Goal: Task Accomplishment & Management: Manage account settings

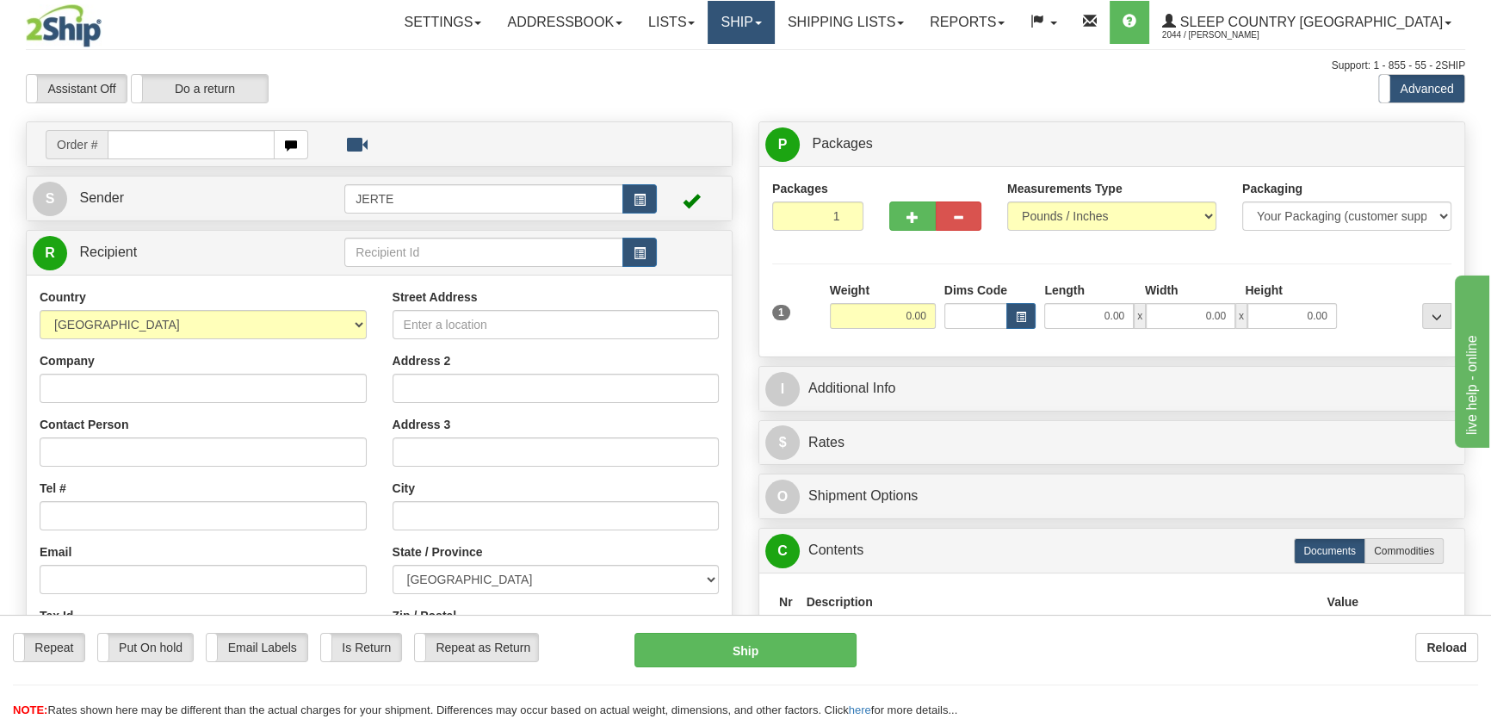
click at [774, 34] on link "Ship" at bounding box center [741, 22] width 66 height 43
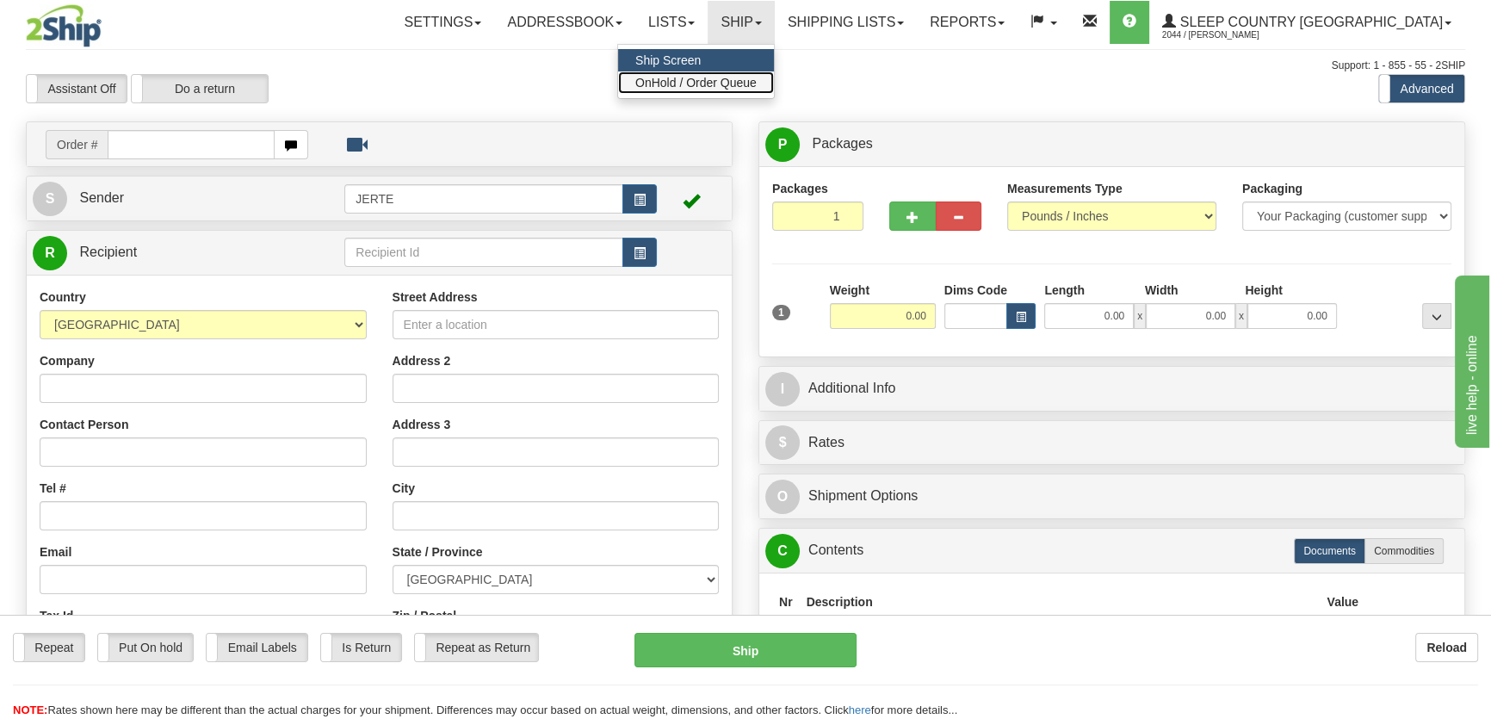
click at [757, 78] on span "OnHold / Order Queue" at bounding box center [695, 83] width 121 height 14
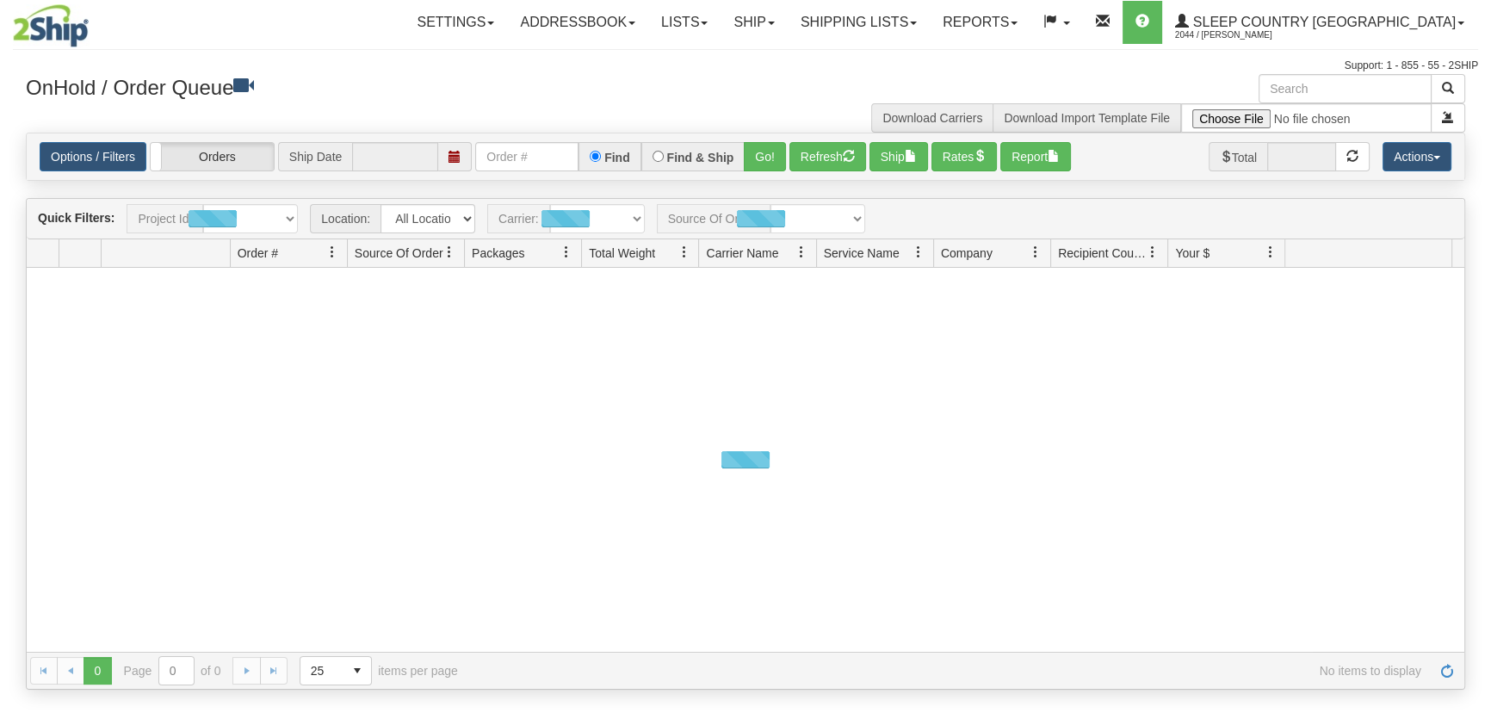
type input "[DATE]"
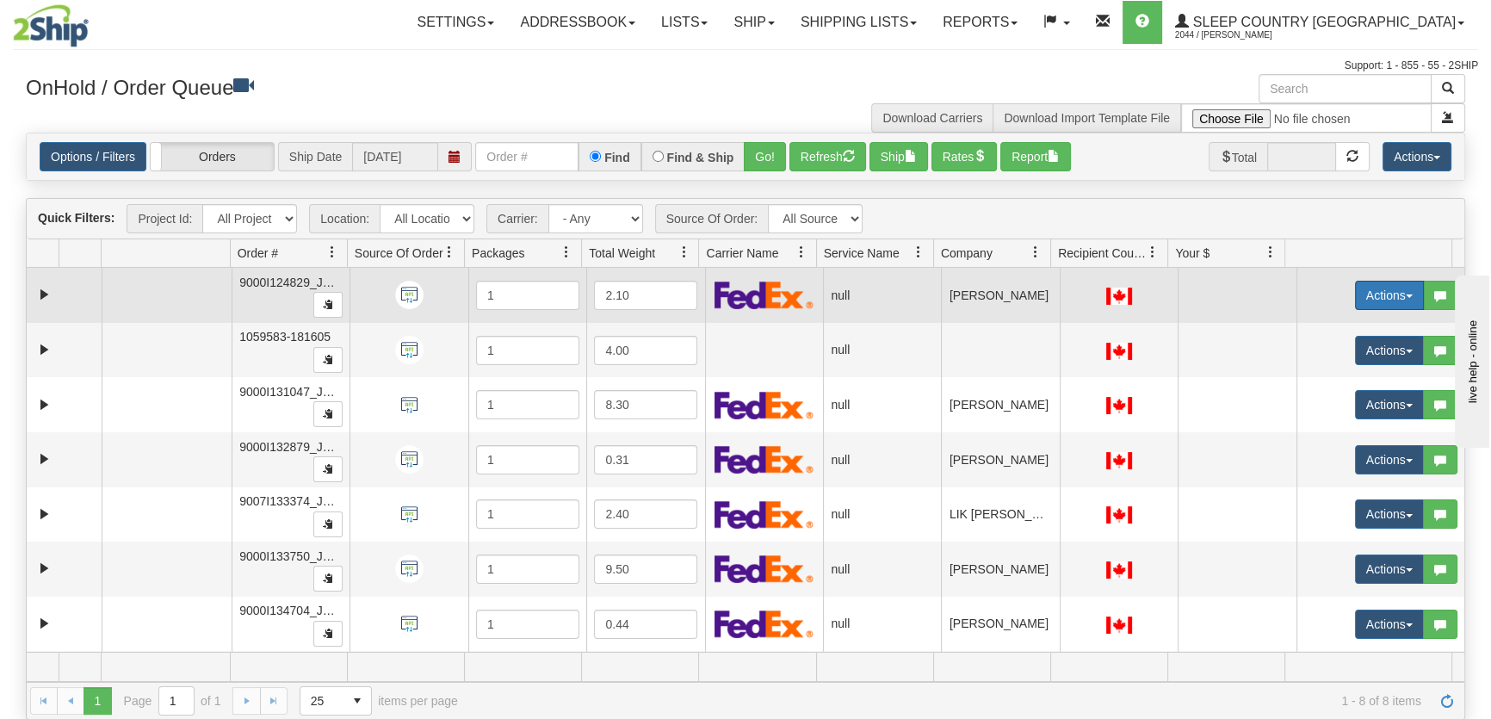
click at [1355, 289] on button "Actions" at bounding box center [1389, 295] width 69 height 29
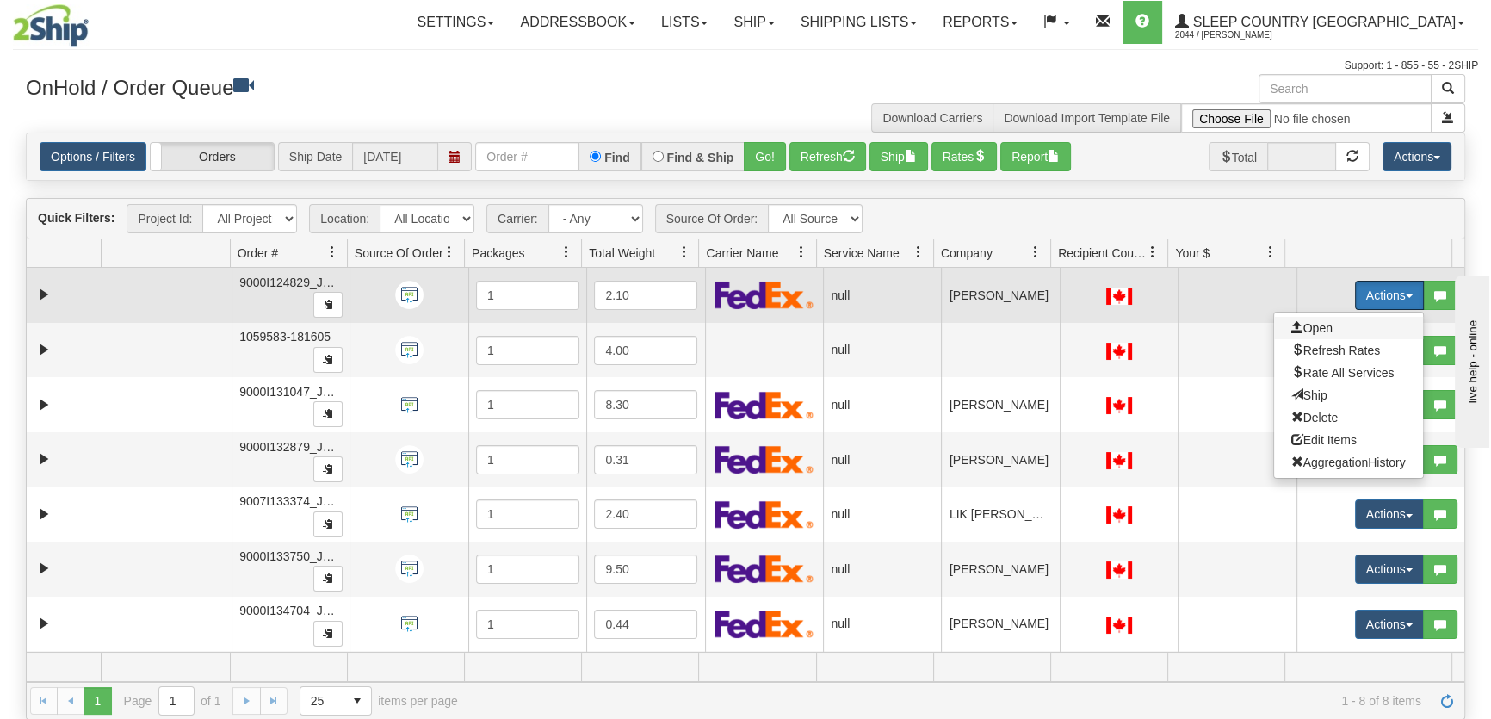
click at [1317, 322] on span "Open" at bounding box center [1311, 328] width 41 height 14
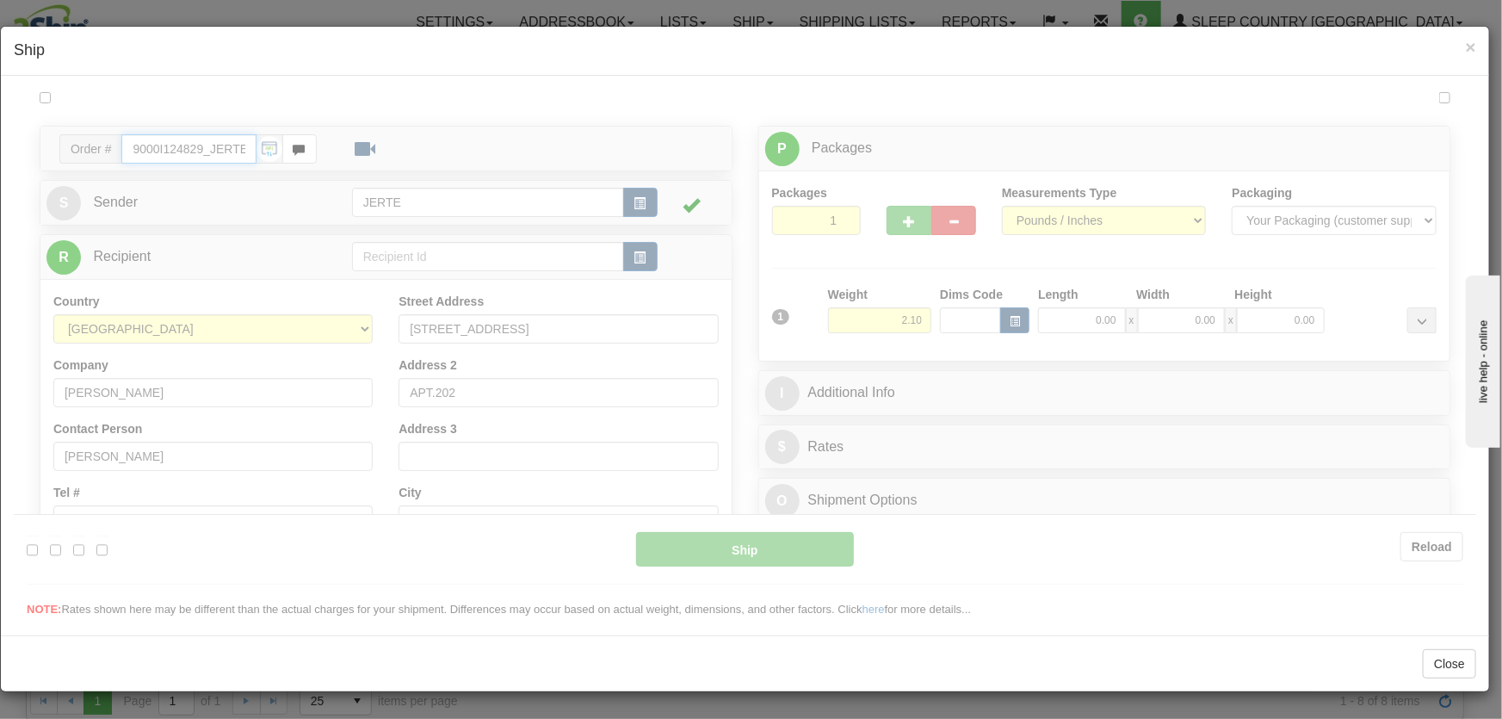
type input "16:57"
type input "16:00"
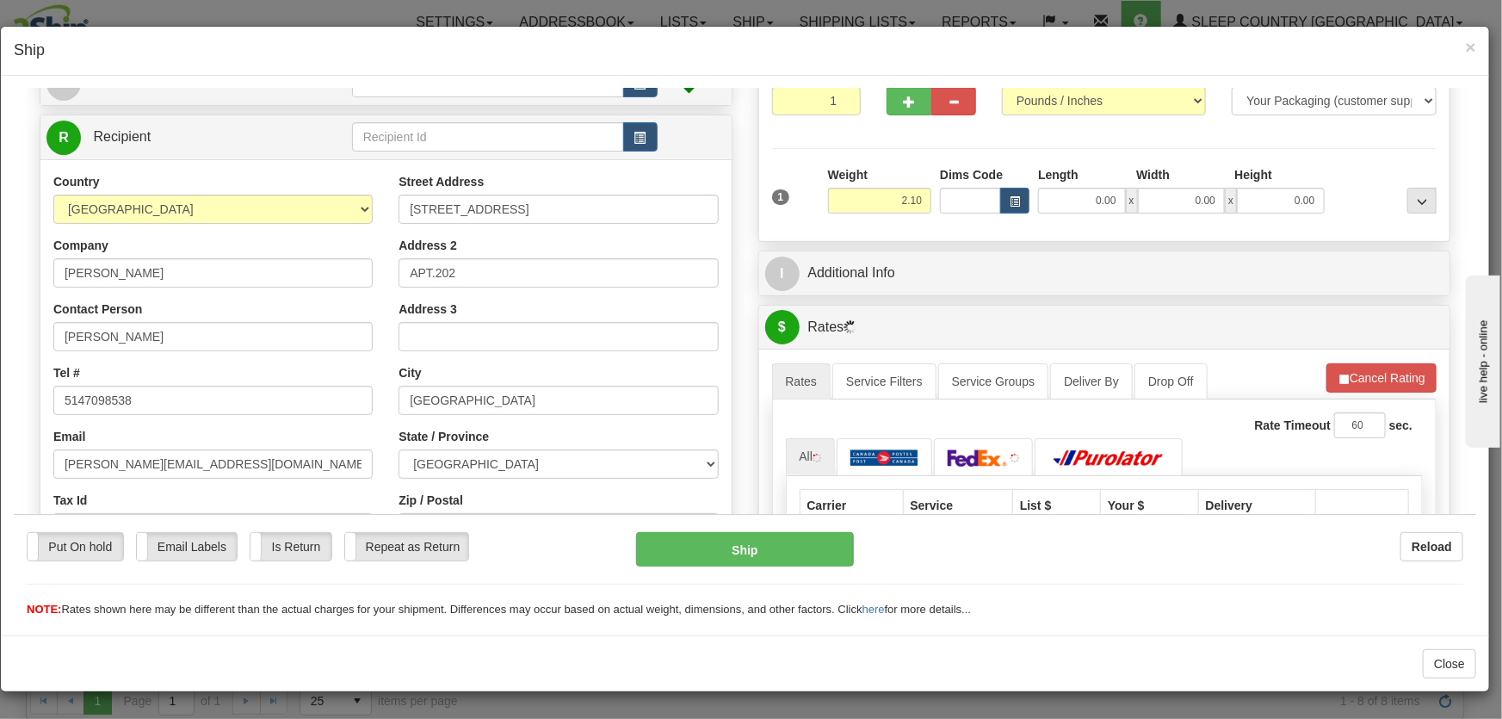
scroll to position [260, 0]
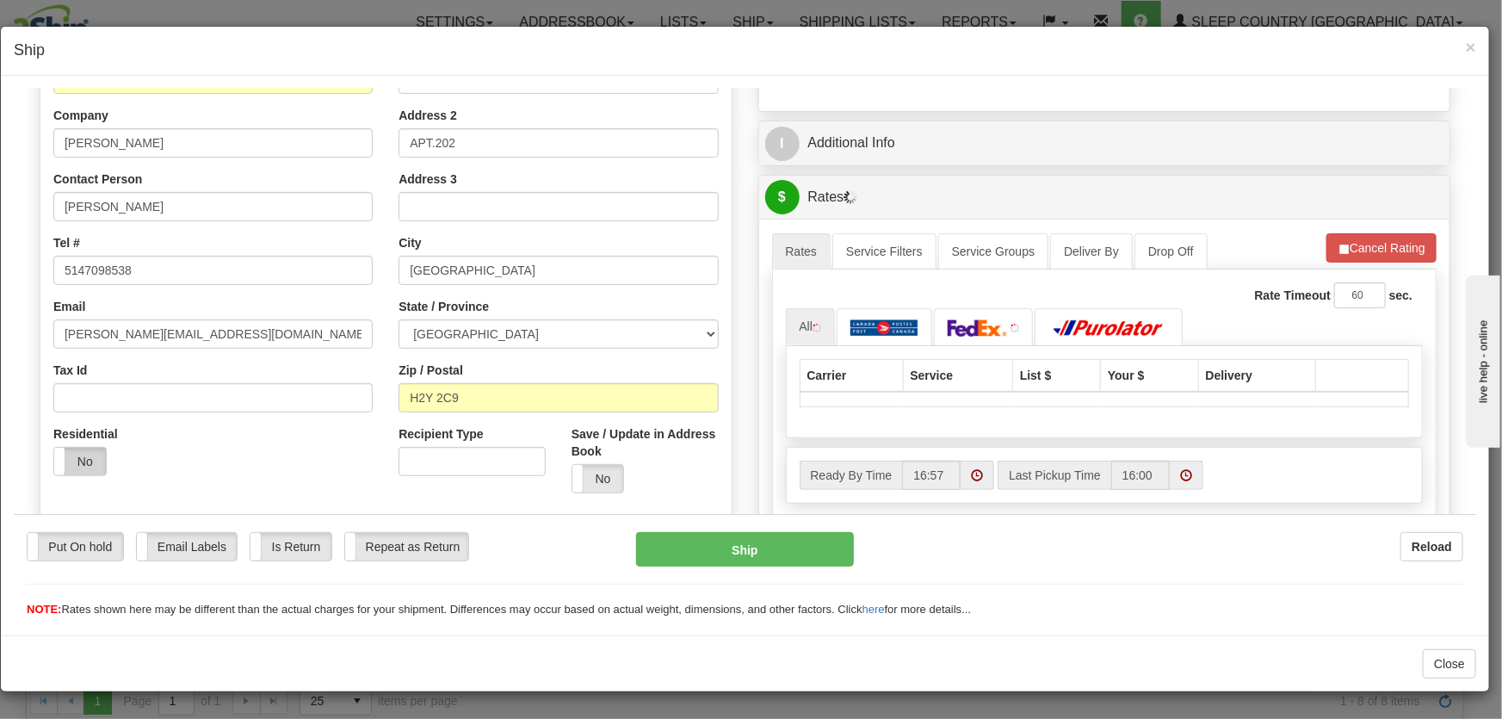
click at [77, 455] on label "No" at bounding box center [80, 461] width 52 height 28
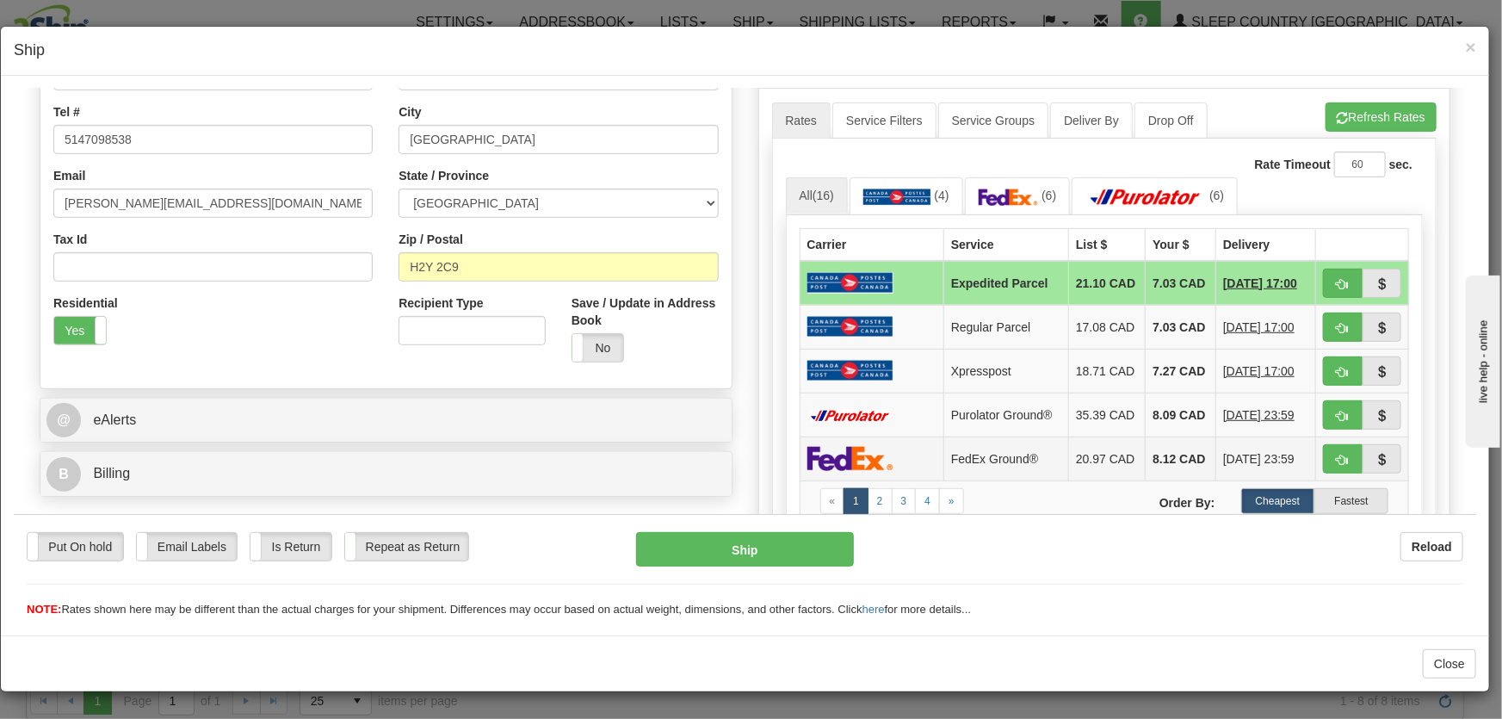
scroll to position [522, 0]
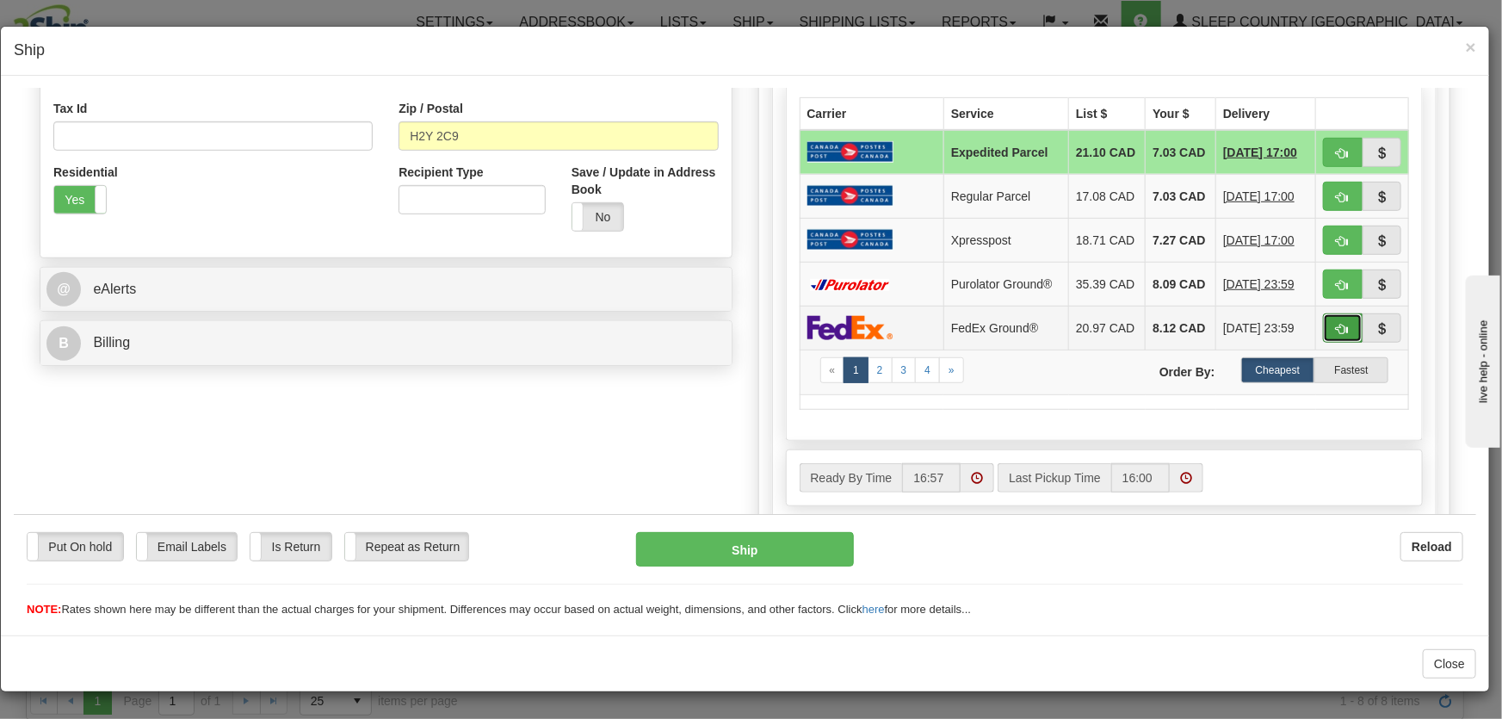
click at [1324, 342] on button "button" at bounding box center [1343, 327] width 40 height 29
type input "92"
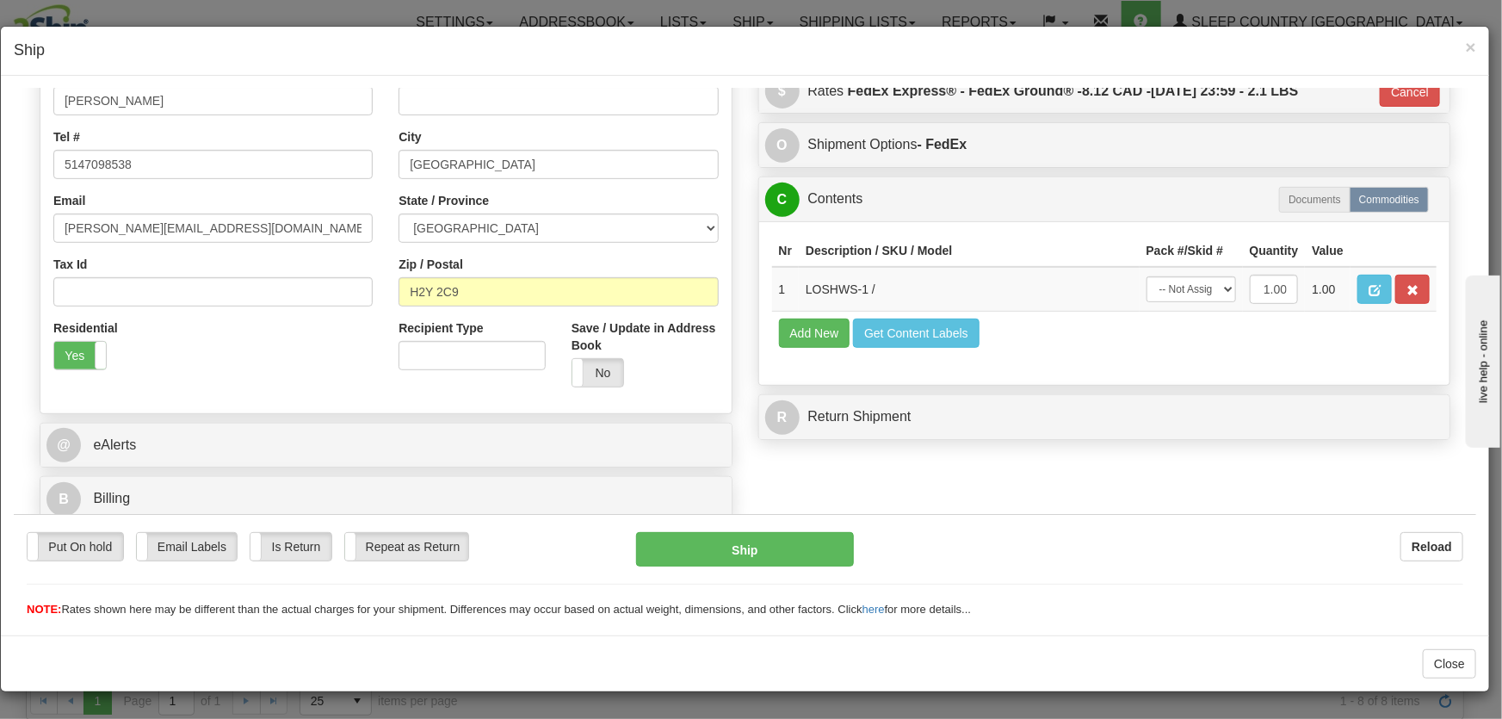
scroll to position [366, 0]
click at [1174, 292] on select "-- Not Assigned -- Package 1" at bounding box center [1192, 289] width 90 height 26
select select "0"
click at [1147, 276] on select "-- Not Assigned -- Package 1" at bounding box center [1192, 289] width 90 height 26
click at [733, 552] on button "Ship" at bounding box center [745, 548] width 218 height 34
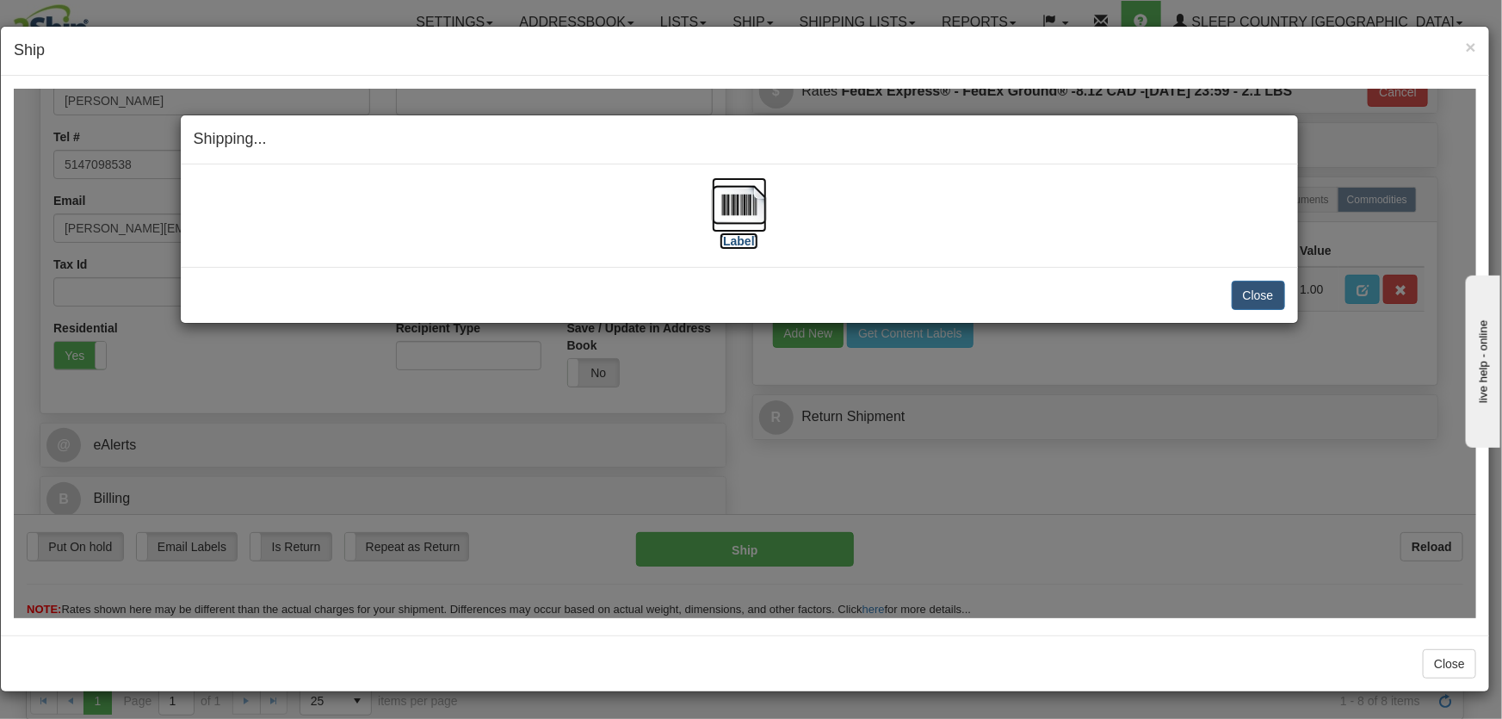
click at [740, 226] on img at bounding box center [739, 203] width 55 height 55
click at [1254, 294] on button "Close" at bounding box center [1258, 294] width 53 height 29
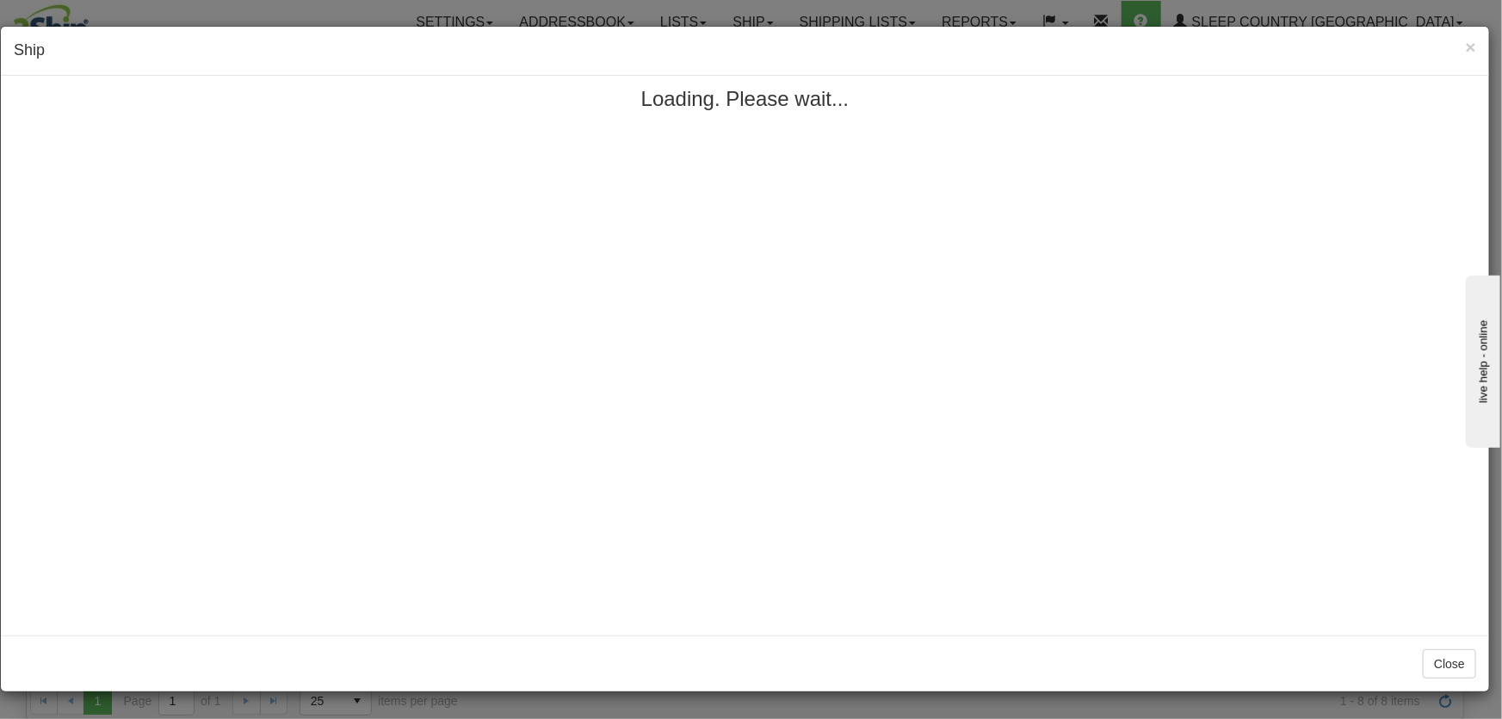
scroll to position [0, 0]
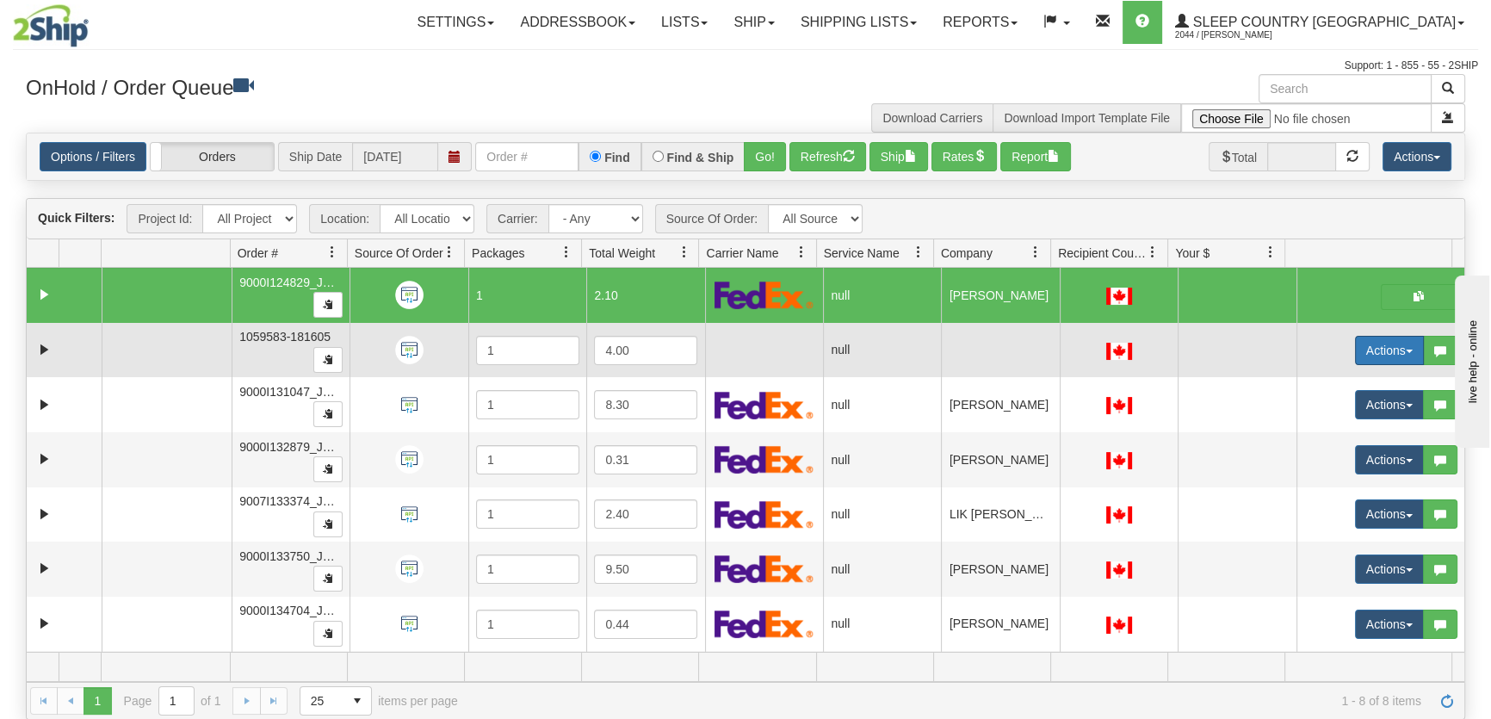
click at [1381, 359] on button "Actions" at bounding box center [1389, 350] width 69 height 29
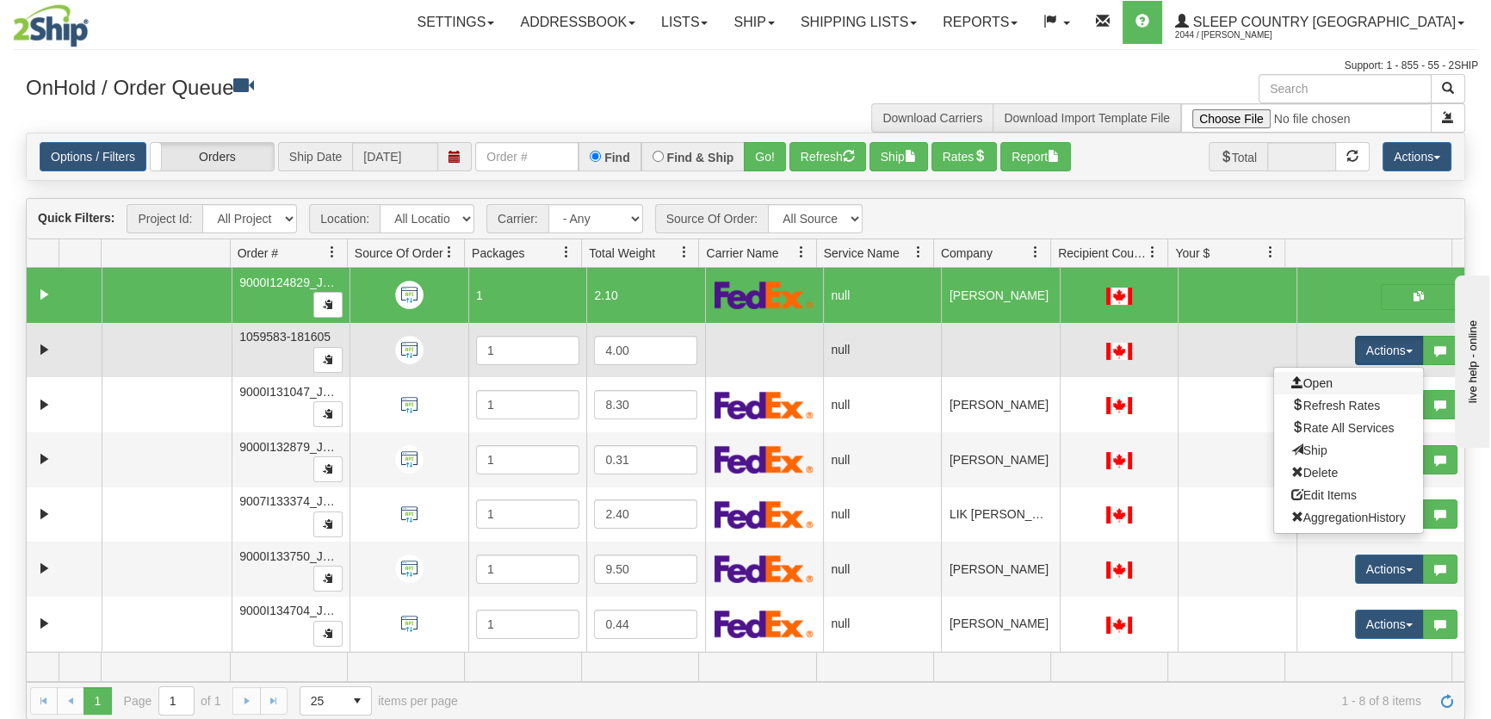
click at [1333, 381] on link "Open" at bounding box center [1348, 383] width 149 height 22
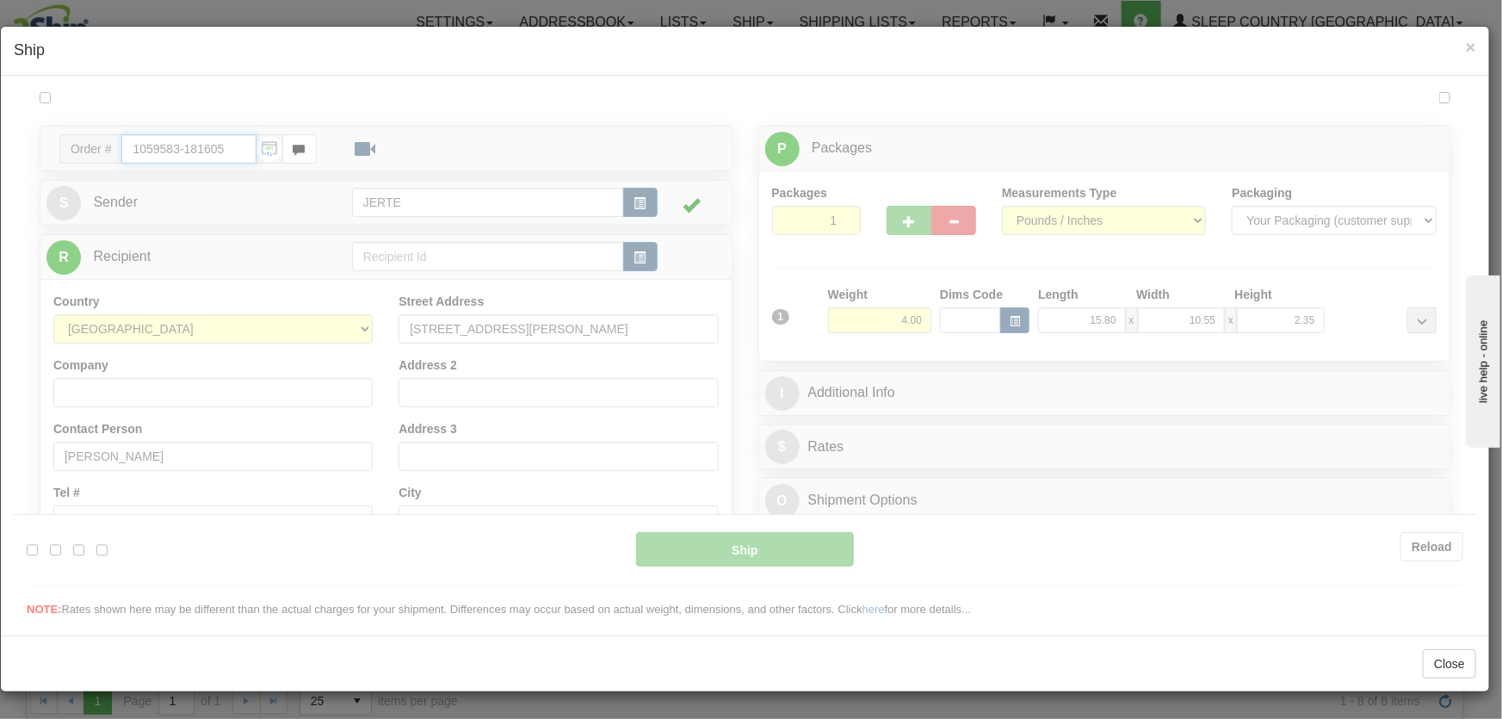
type input "16:58"
type input "16:00"
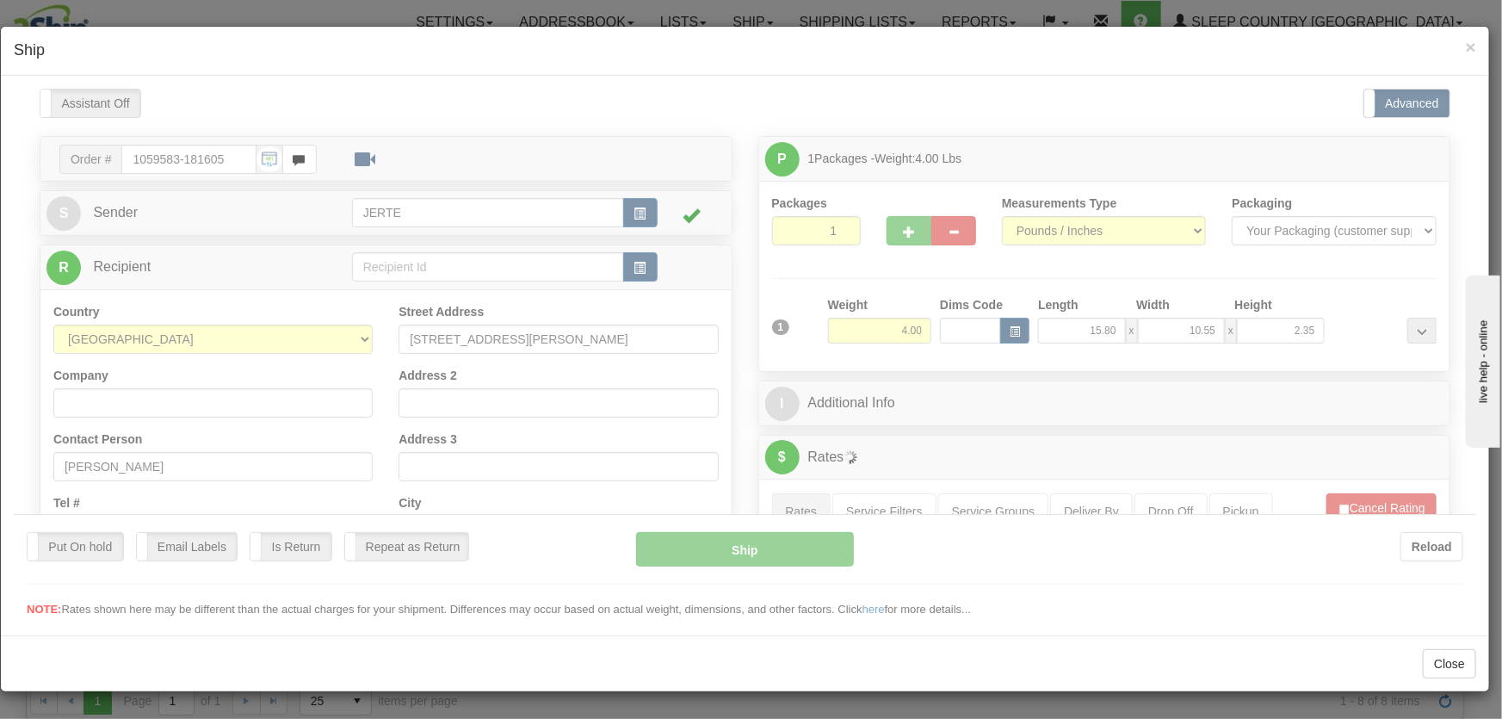
click at [204, 146] on div at bounding box center [745, 352] width 1463 height 529
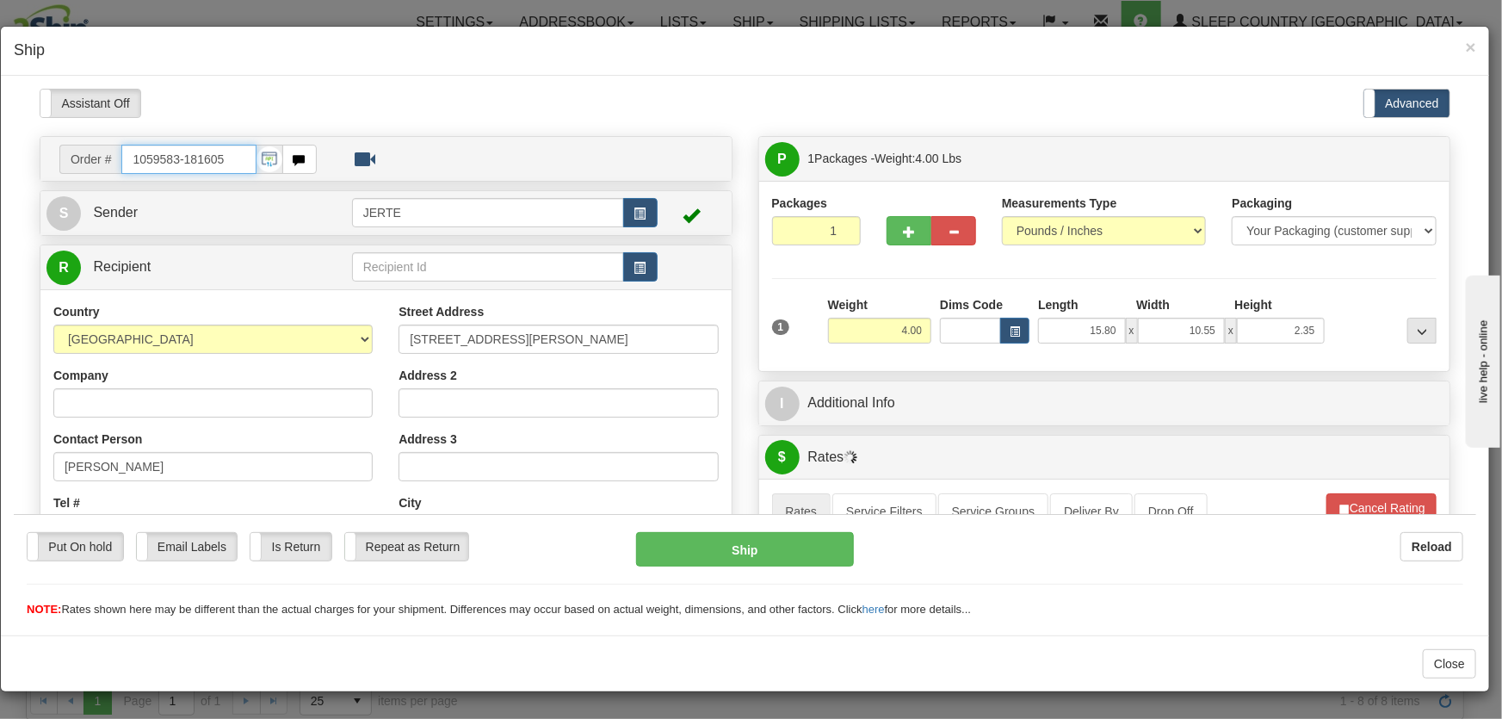
drag, startPoint x: 229, startPoint y: 158, endPoint x: 90, endPoint y: 158, distance: 138.6
click at [90, 158] on div "Order # 1059583-181605" at bounding box center [187, 158] width 257 height 29
drag, startPoint x: 161, startPoint y: 464, endPoint x: 0, endPoint y: 459, distance: 161.1
click at [14, 459] on html "Please wait... Attention! Ok Add to Bidding... Preview Custom Documents Preview…" at bounding box center [745, 352] width 1463 height 529
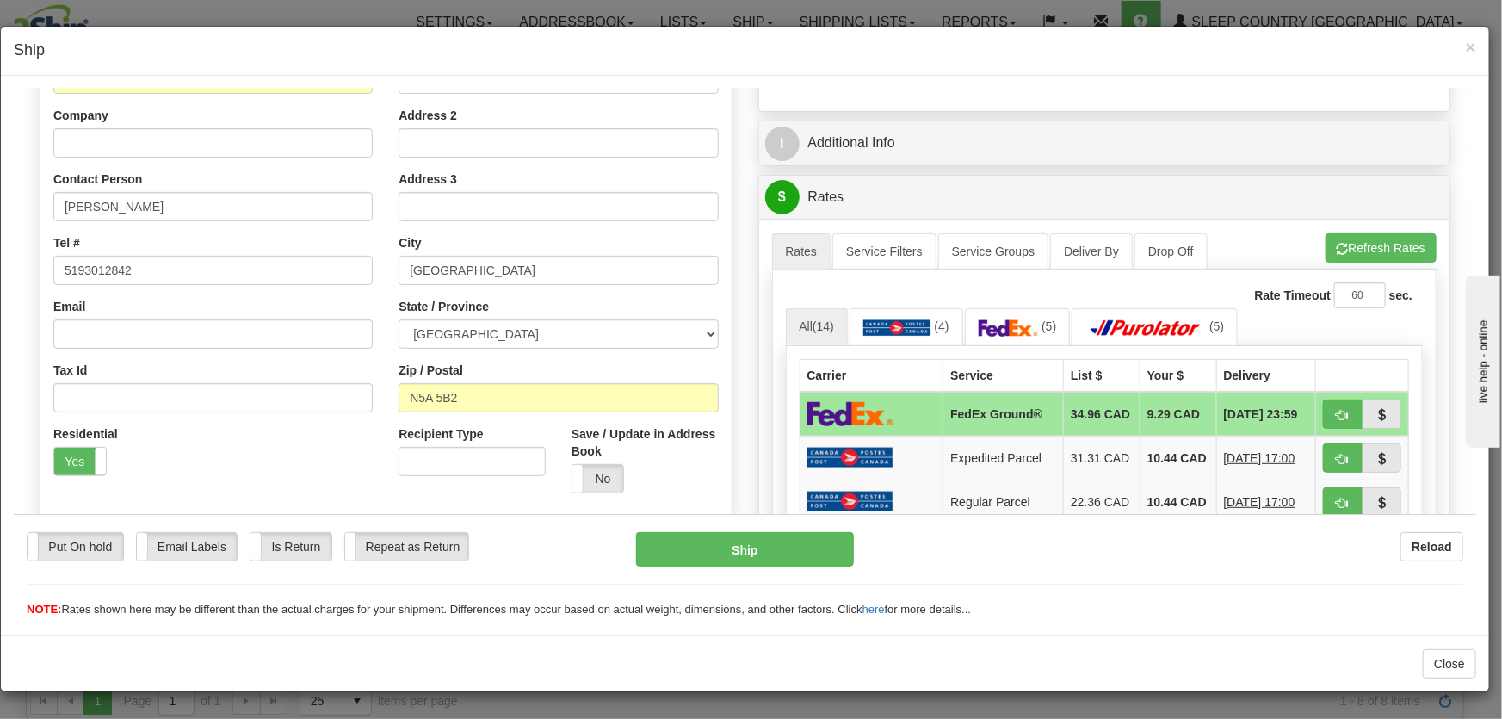
scroll to position [391, 0]
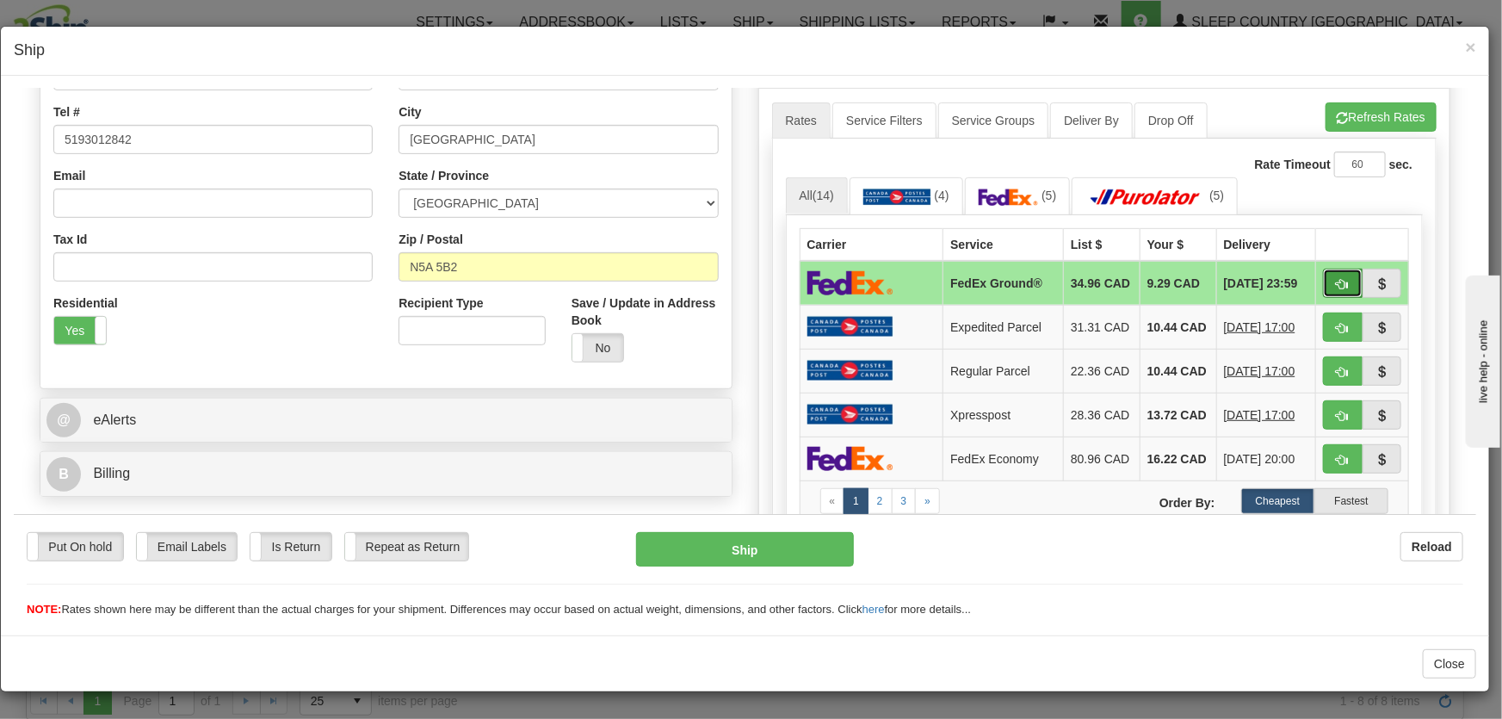
click at [1337, 282] on span "button" at bounding box center [1343, 283] width 12 height 11
type input "92"
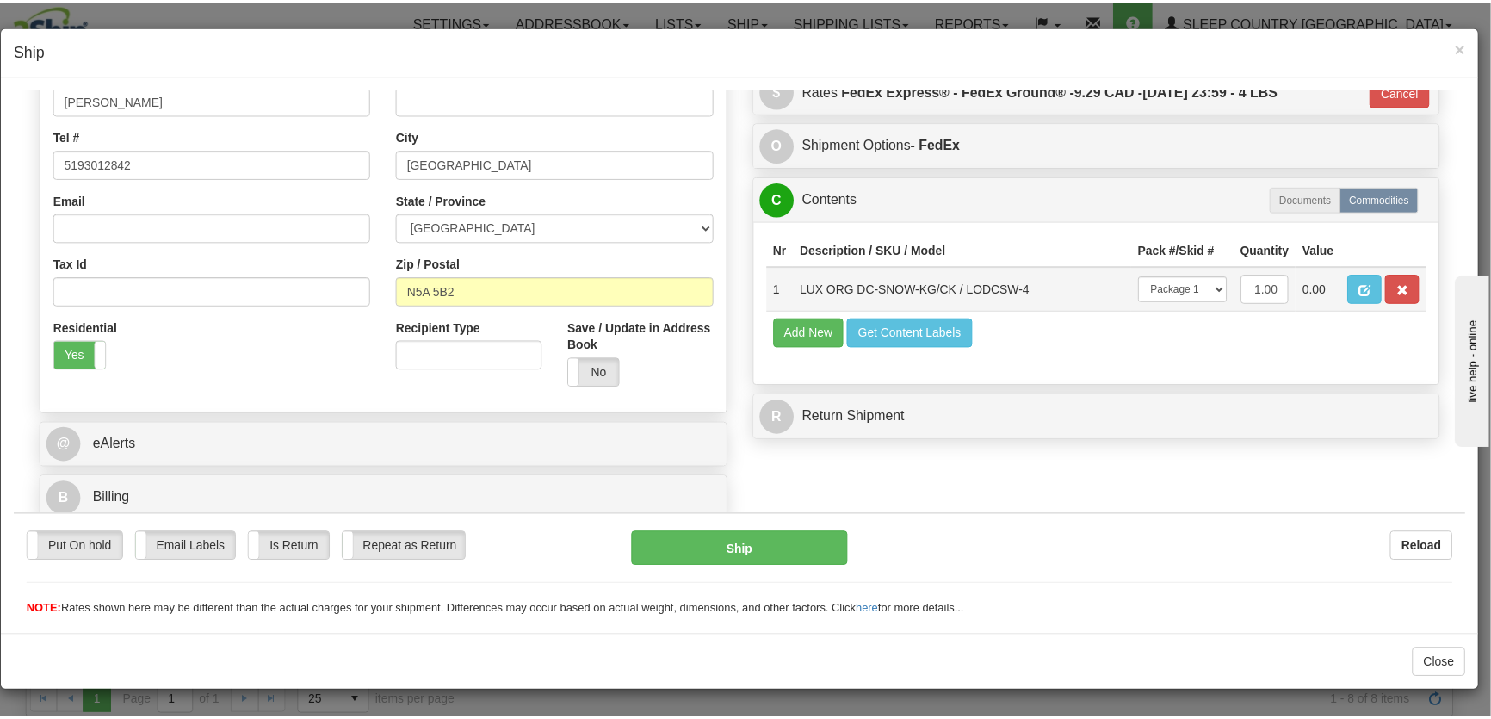
scroll to position [366, 0]
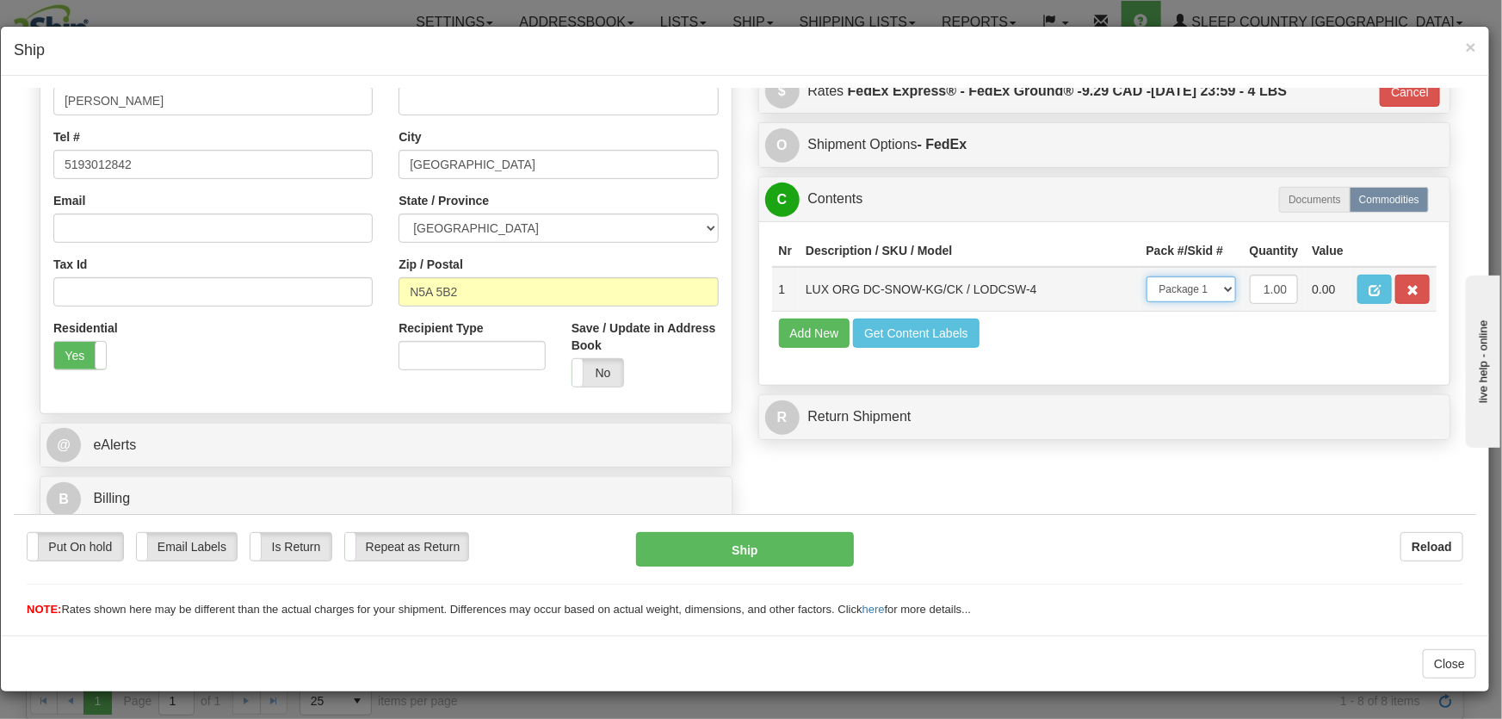
click at [1170, 290] on select "-- Not Assigned -- Package 1" at bounding box center [1192, 289] width 90 height 26
click at [801, 552] on button "Ship" at bounding box center [745, 548] width 218 height 34
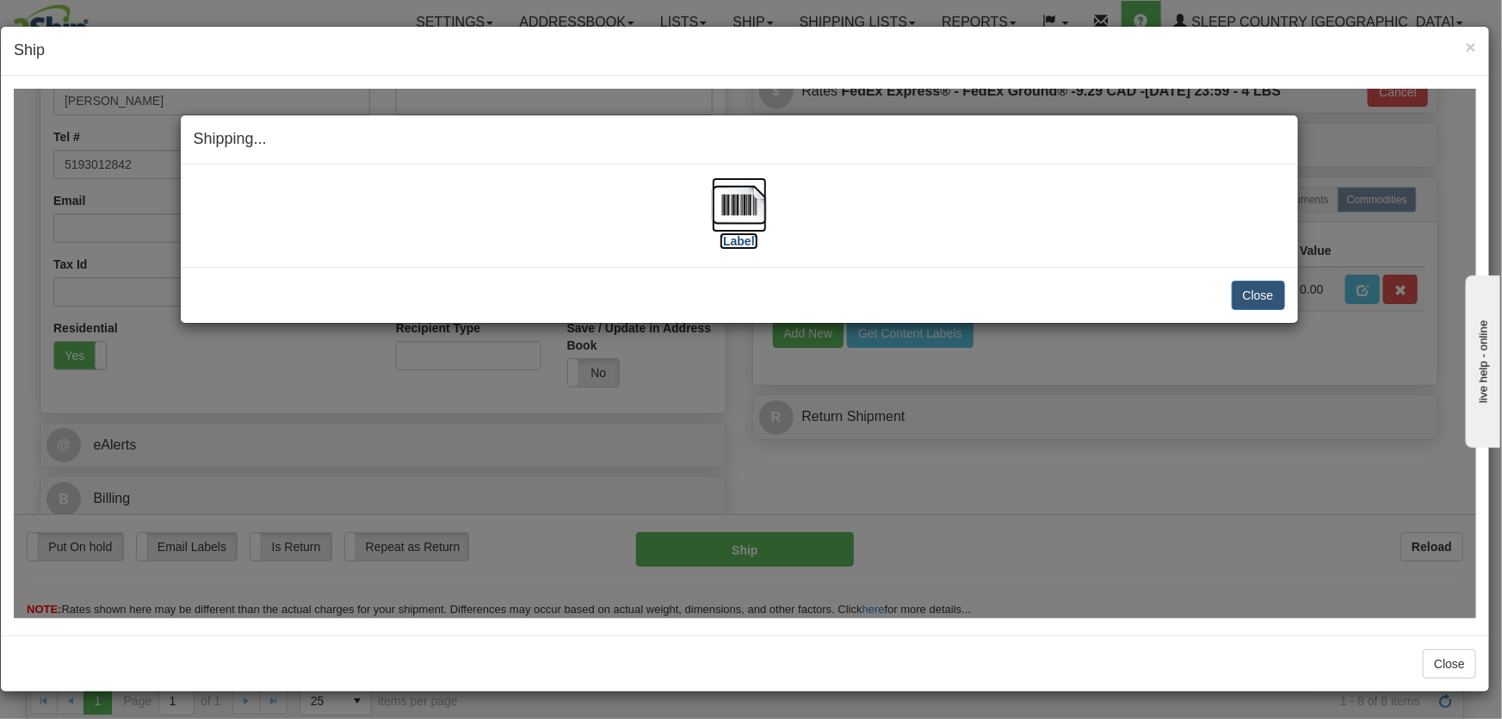
click at [756, 210] on img at bounding box center [739, 203] width 55 height 55
click at [1161, 22] on div "× Ship Close" at bounding box center [751, 359] width 1502 height 719
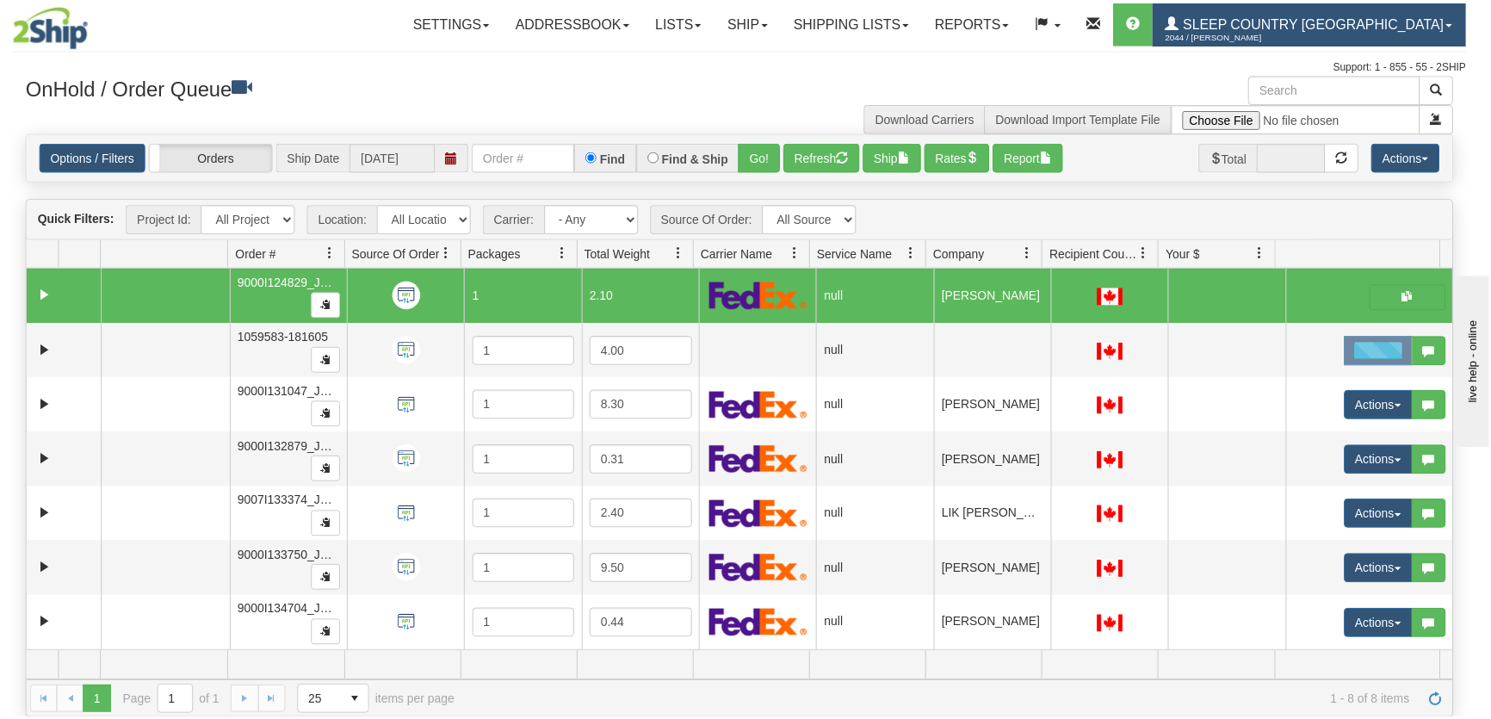
scroll to position [0, 0]
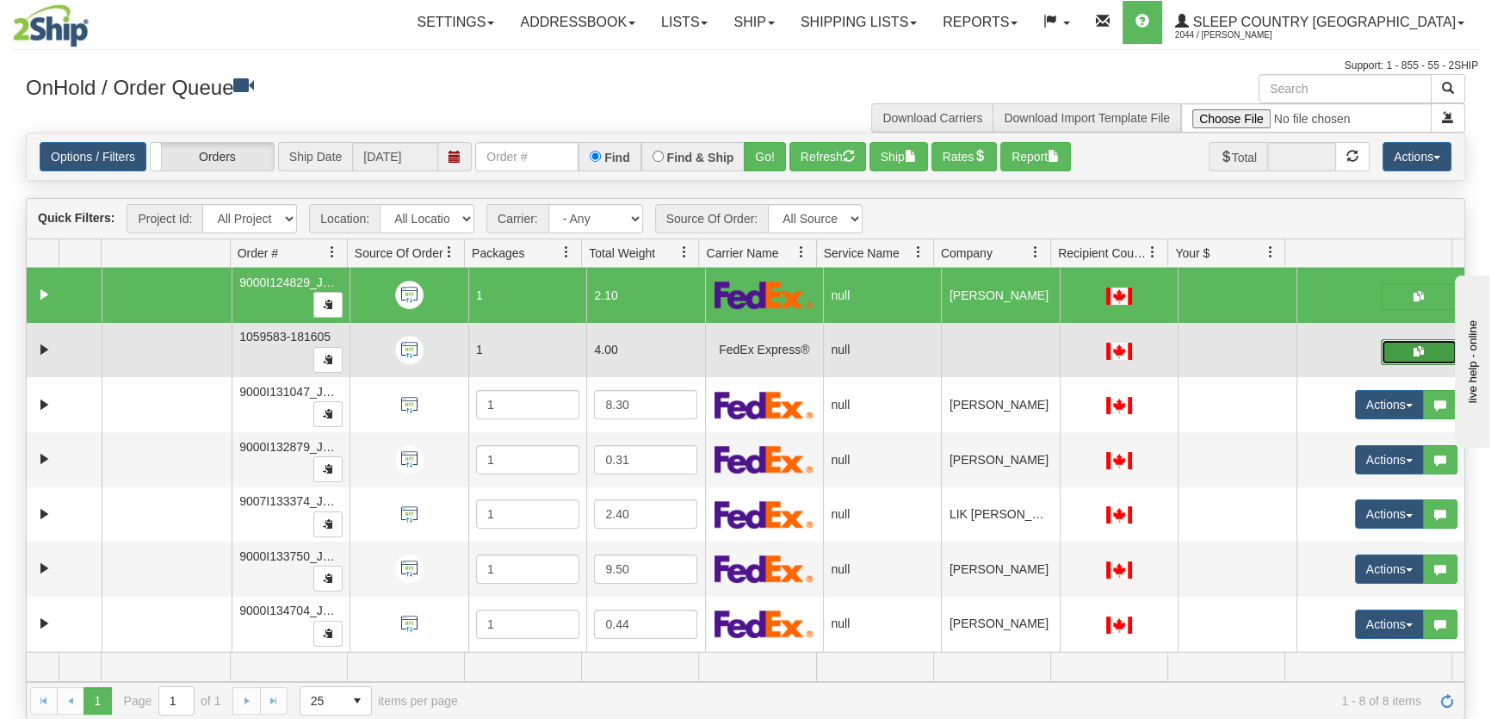
click at [1381, 356] on button "button" at bounding box center [1419, 352] width 77 height 26
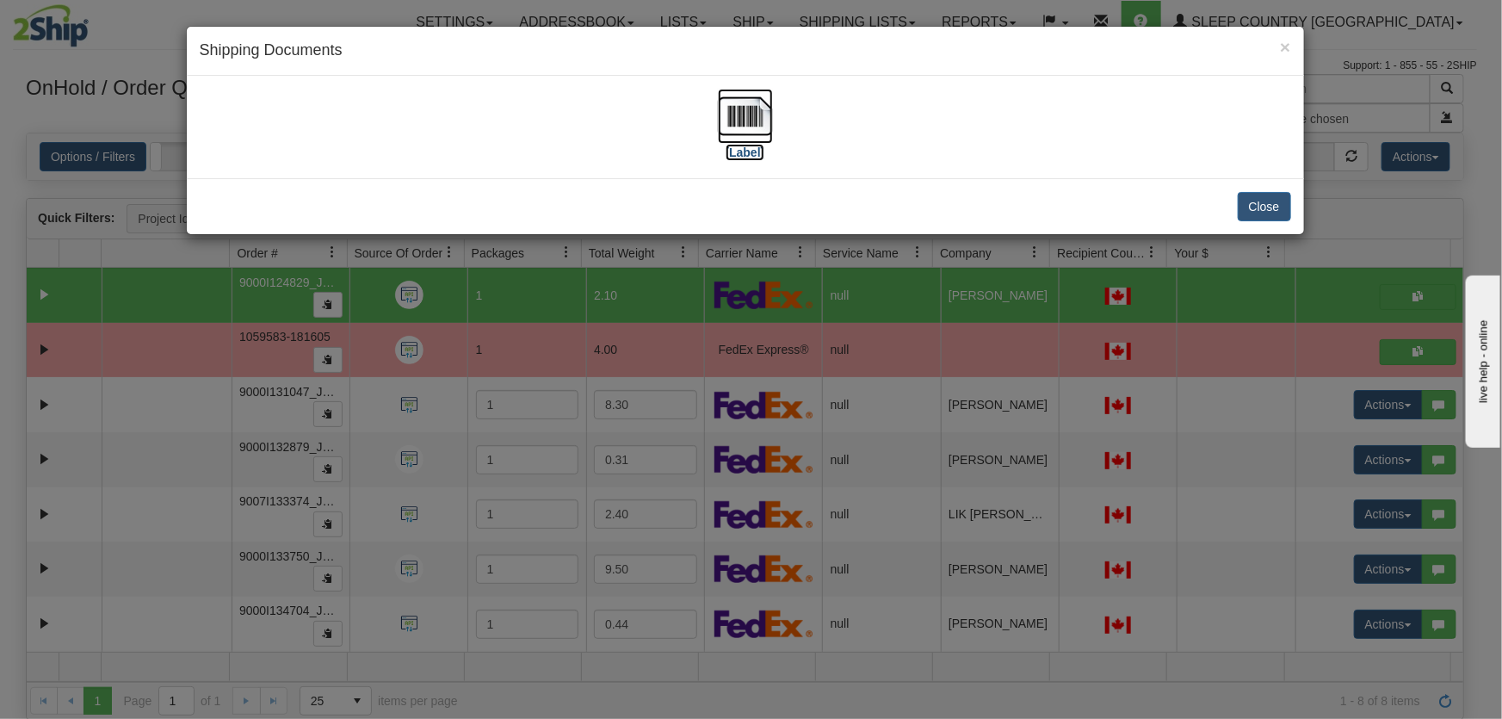
click at [763, 105] on img at bounding box center [745, 116] width 55 height 55
click at [1260, 206] on button "Close" at bounding box center [1264, 206] width 53 height 29
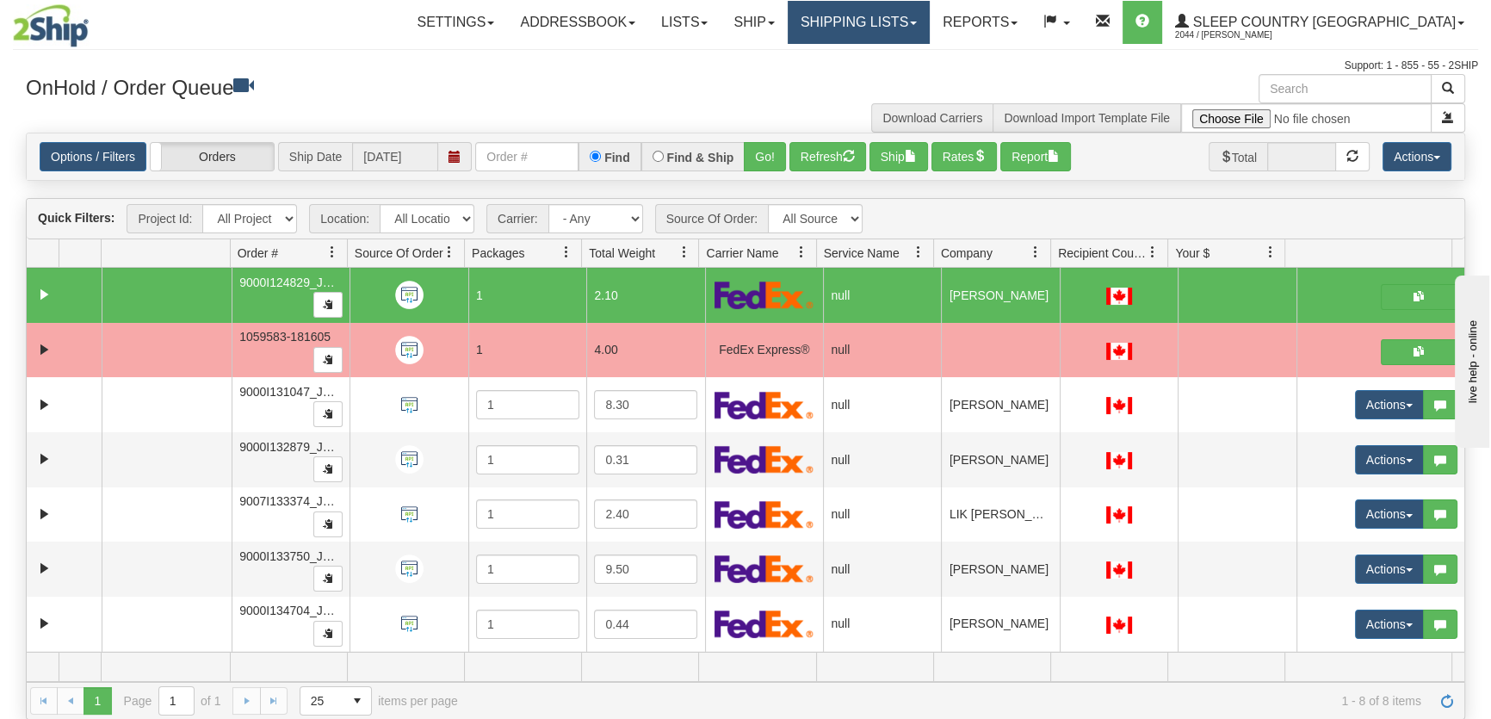
click at [930, 25] on link "Shipping lists" at bounding box center [859, 22] width 142 height 43
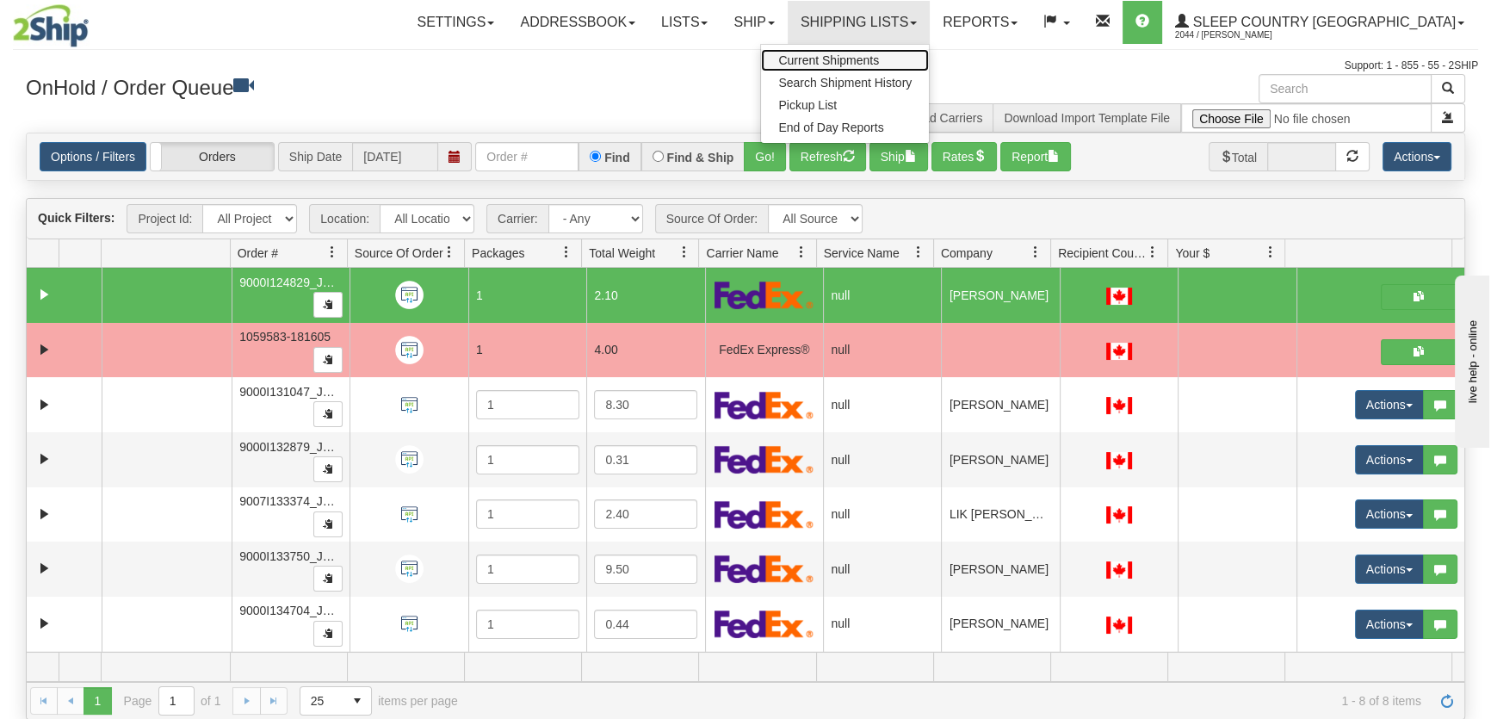
click at [879, 58] on span "Current Shipments" at bounding box center [828, 60] width 101 height 14
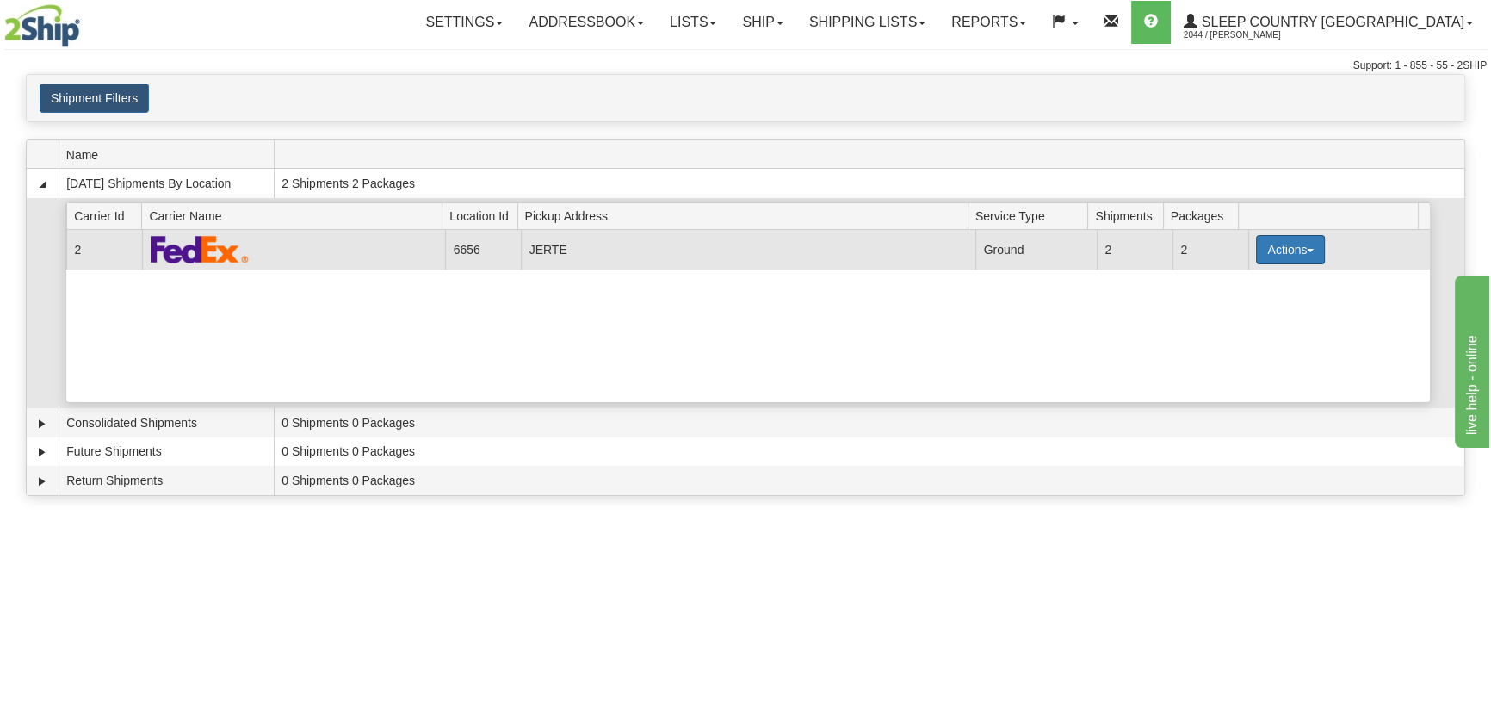
click at [1307, 251] on button "Actions" at bounding box center [1290, 249] width 69 height 29
click at [1237, 336] on link "Pickup" at bounding box center [1255, 327] width 138 height 22
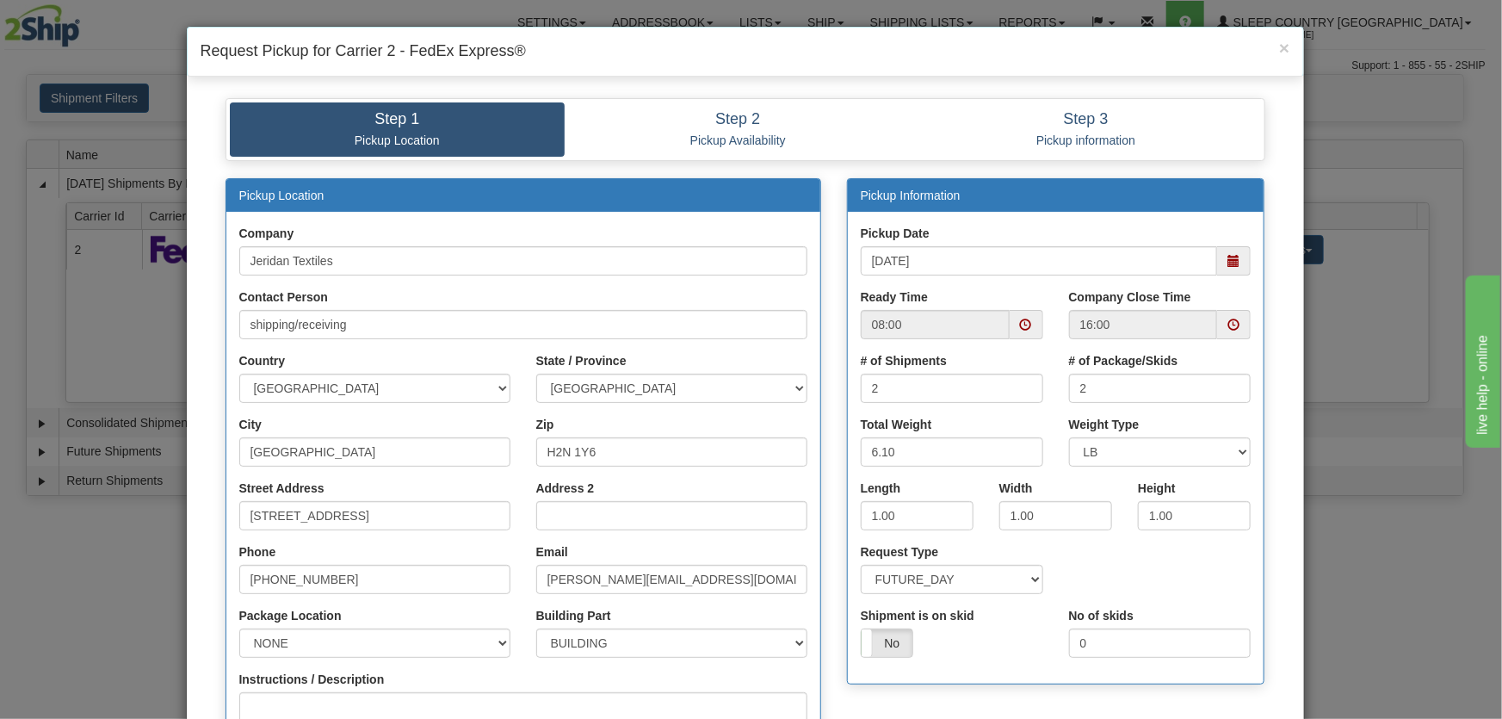
click at [1228, 256] on span at bounding box center [1234, 261] width 12 height 12
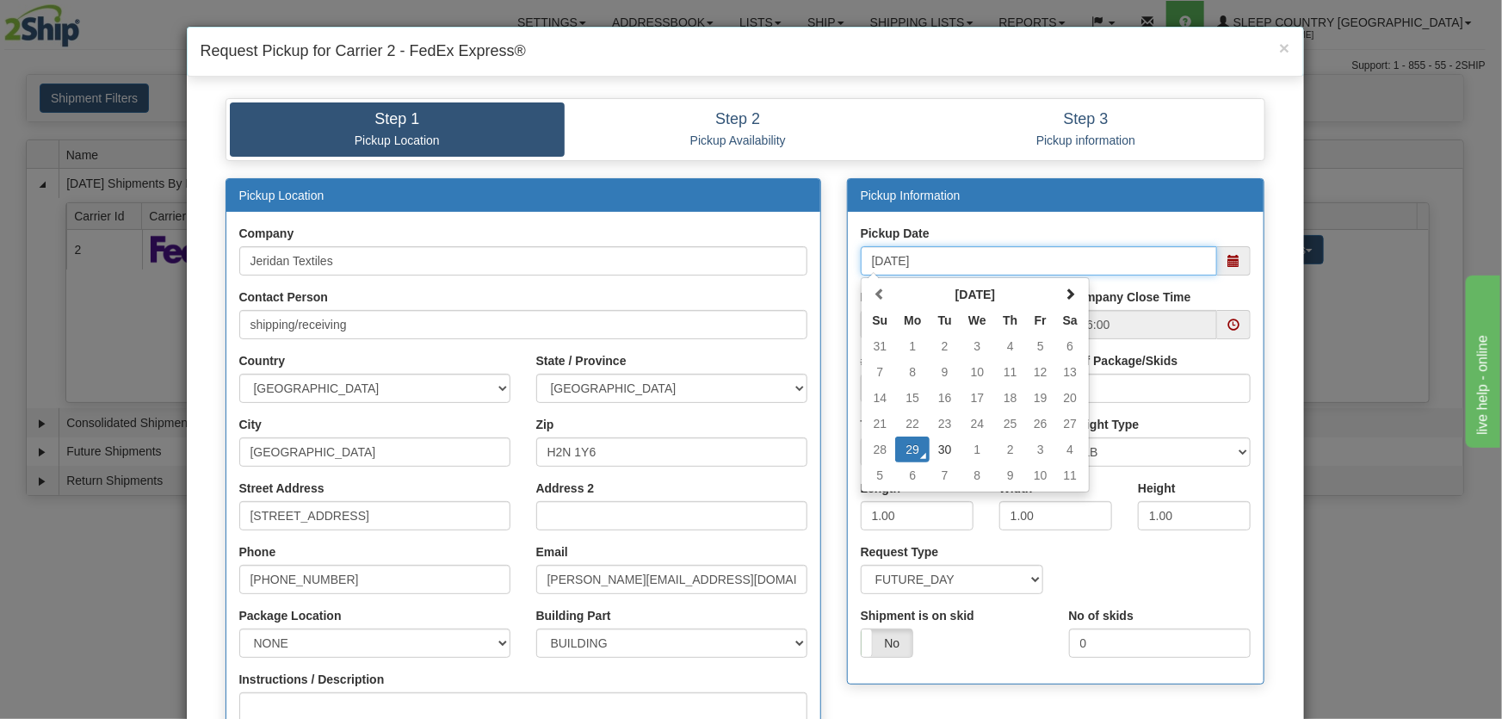
click at [940, 442] on td "30" at bounding box center [945, 450] width 30 height 26
type input "09/30/2025"
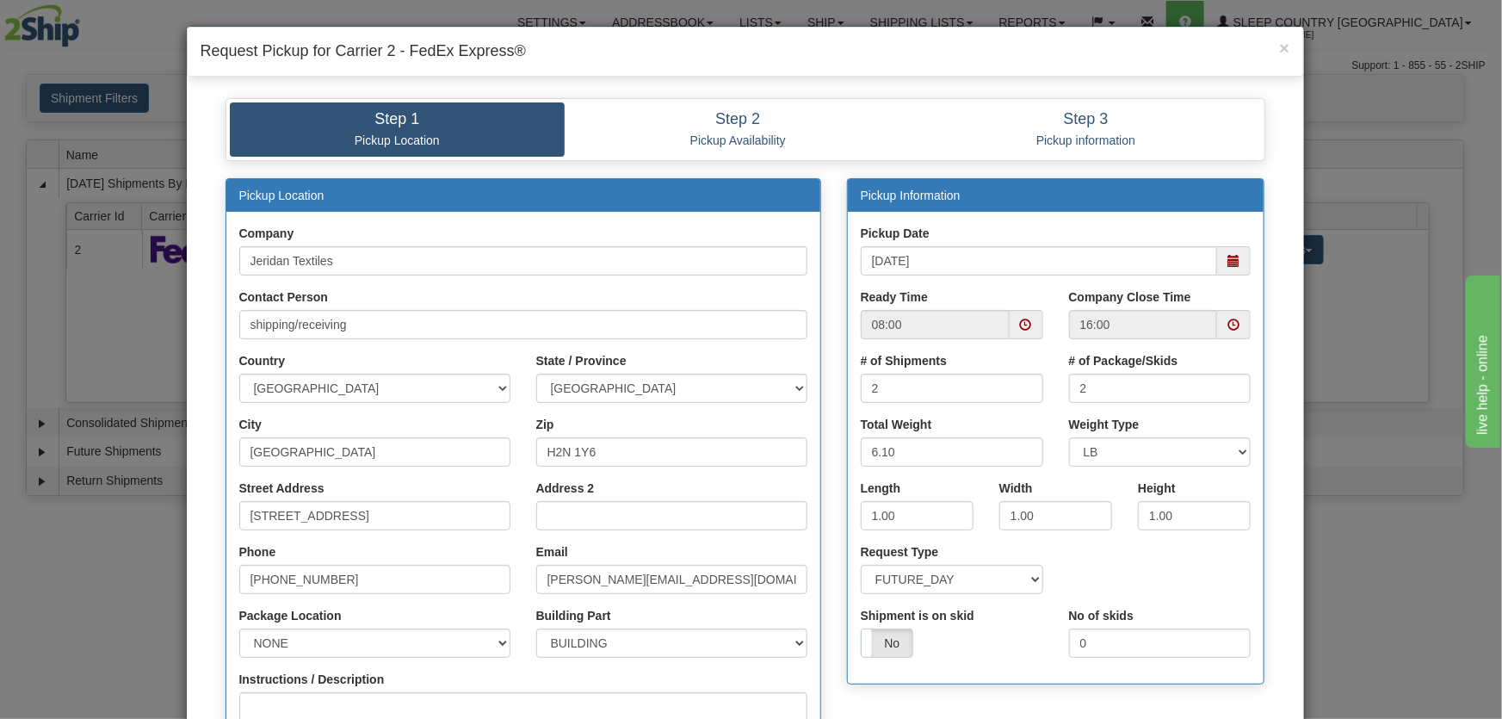
click at [1021, 321] on span at bounding box center [1026, 325] width 12 height 12
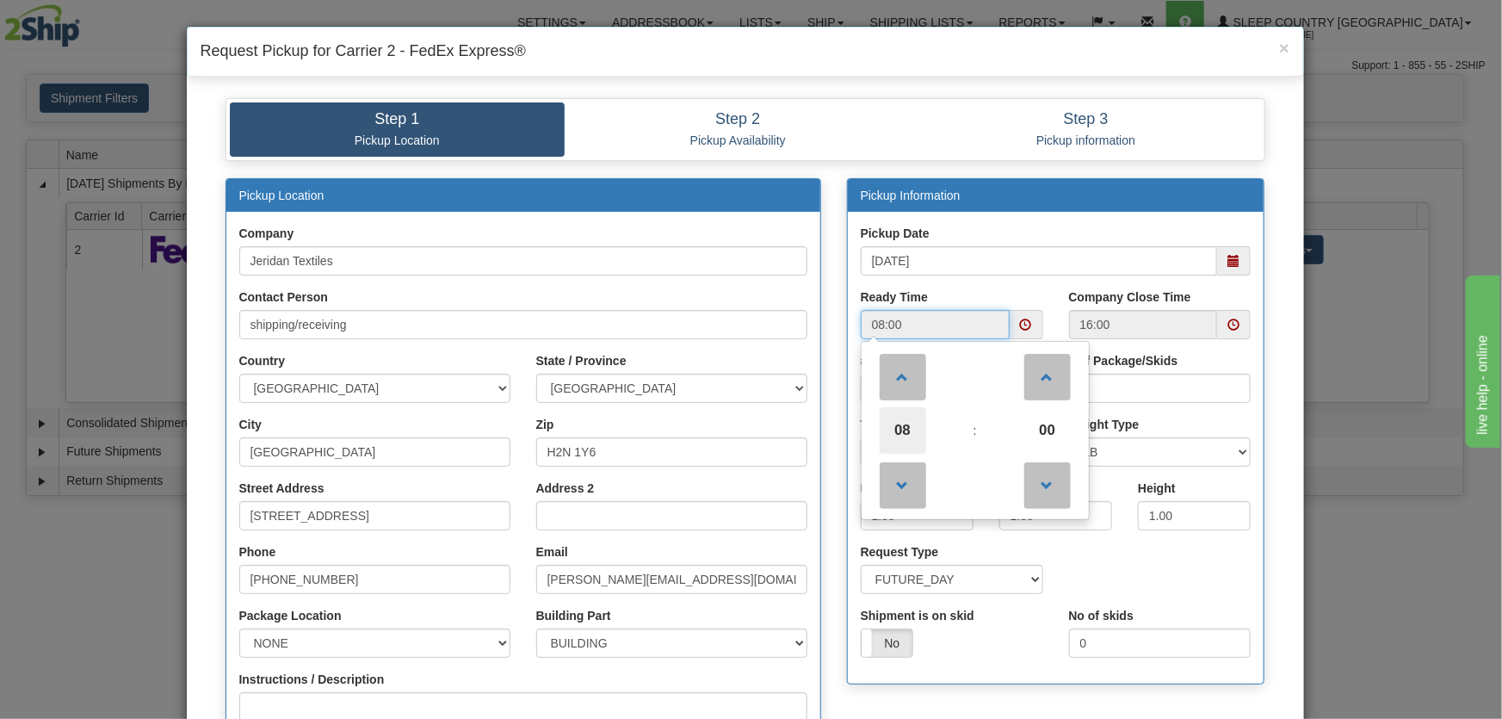
click at [901, 422] on span "08" at bounding box center [903, 430] width 46 height 46
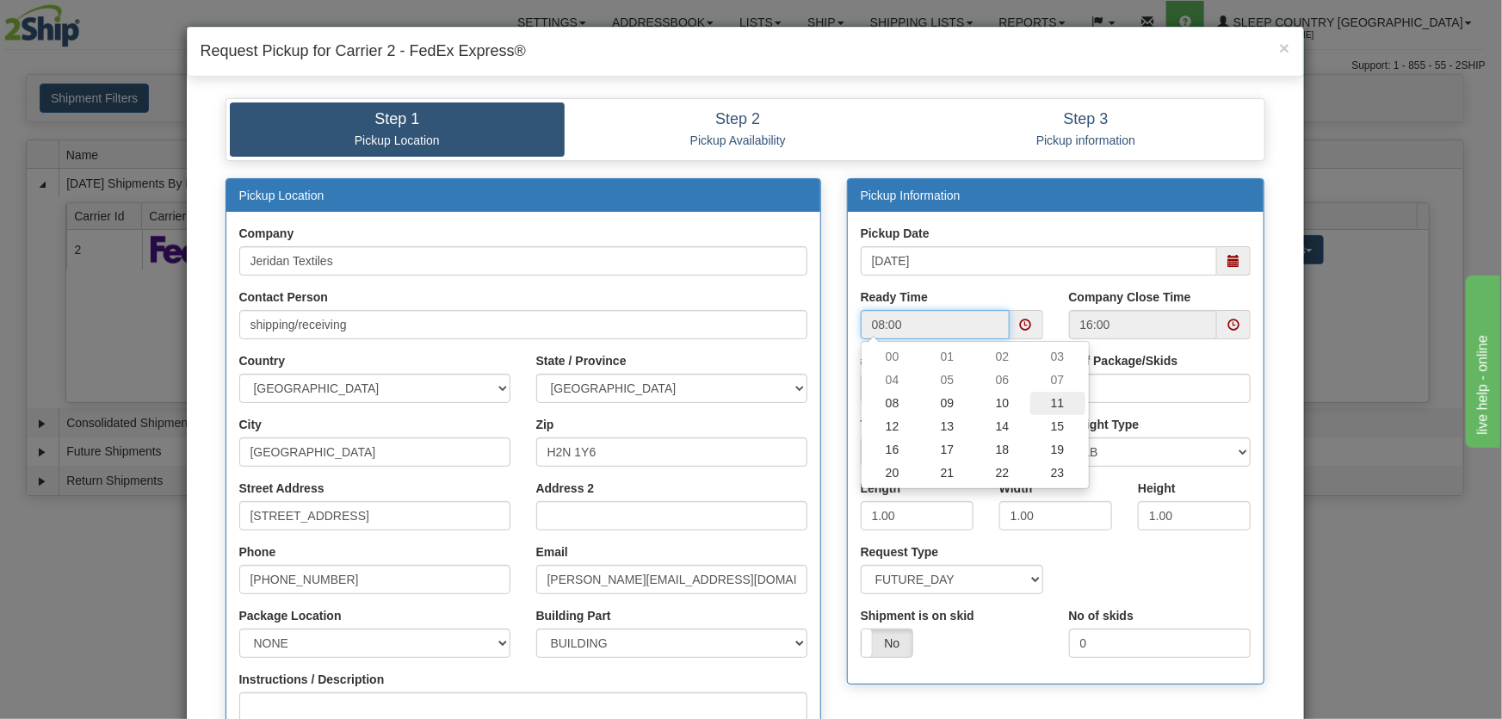
click at [1047, 398] on td "11" at bounding box center [1058, 403] width 55 height 23
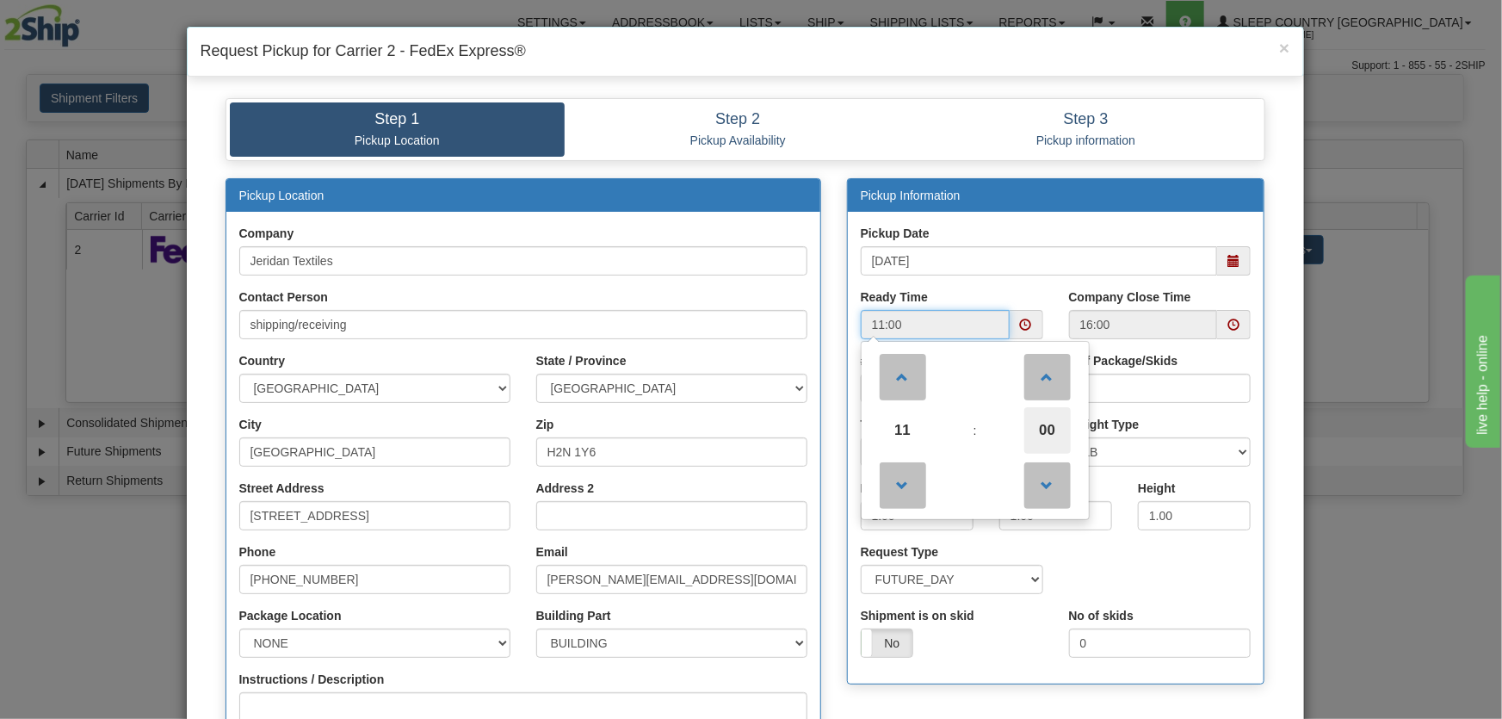
click at [1032, 415] on span "00" at bounding box center [1048, 430] width 46 height 46
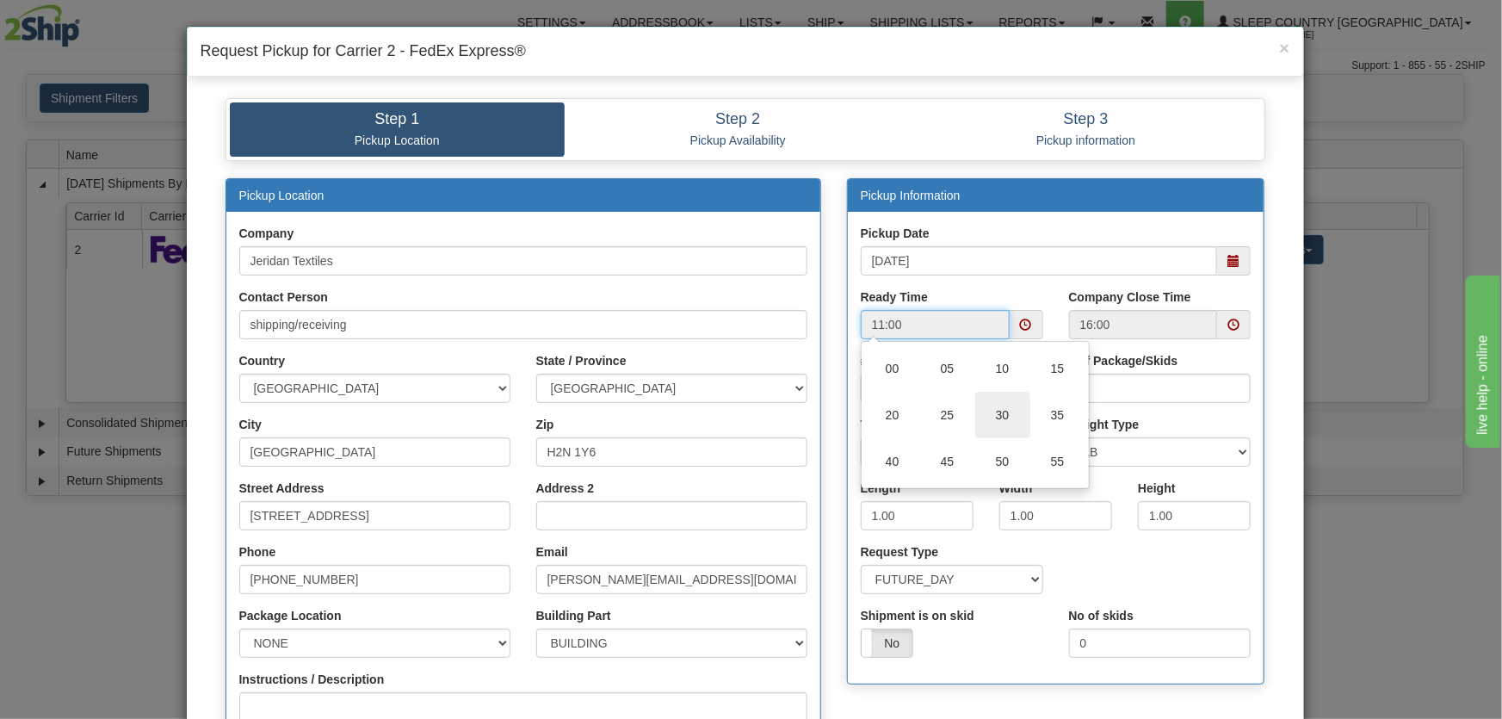
click at [990, 417] on td "30" at bounding box center [1002, 415] width 55 height 46
type input "11:30"
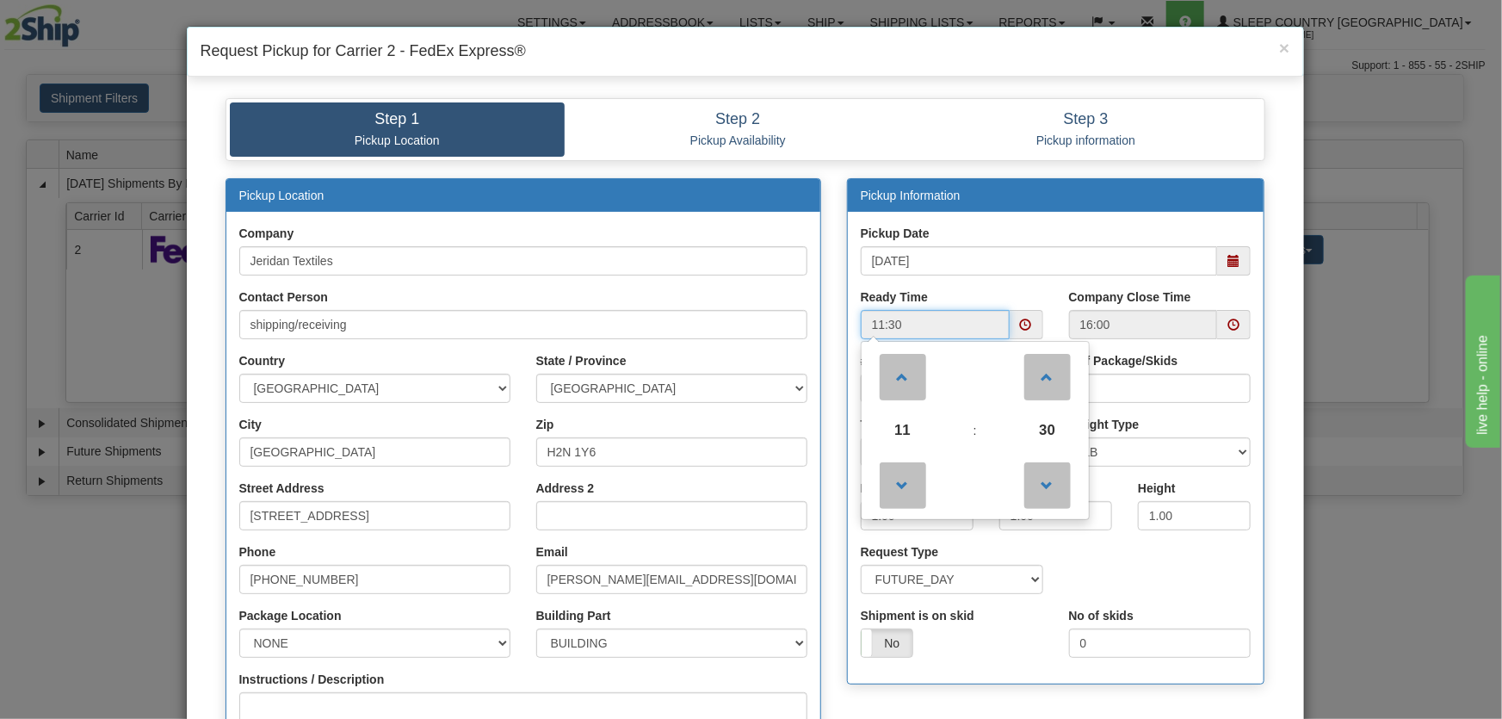
scroll to position [334, 0]
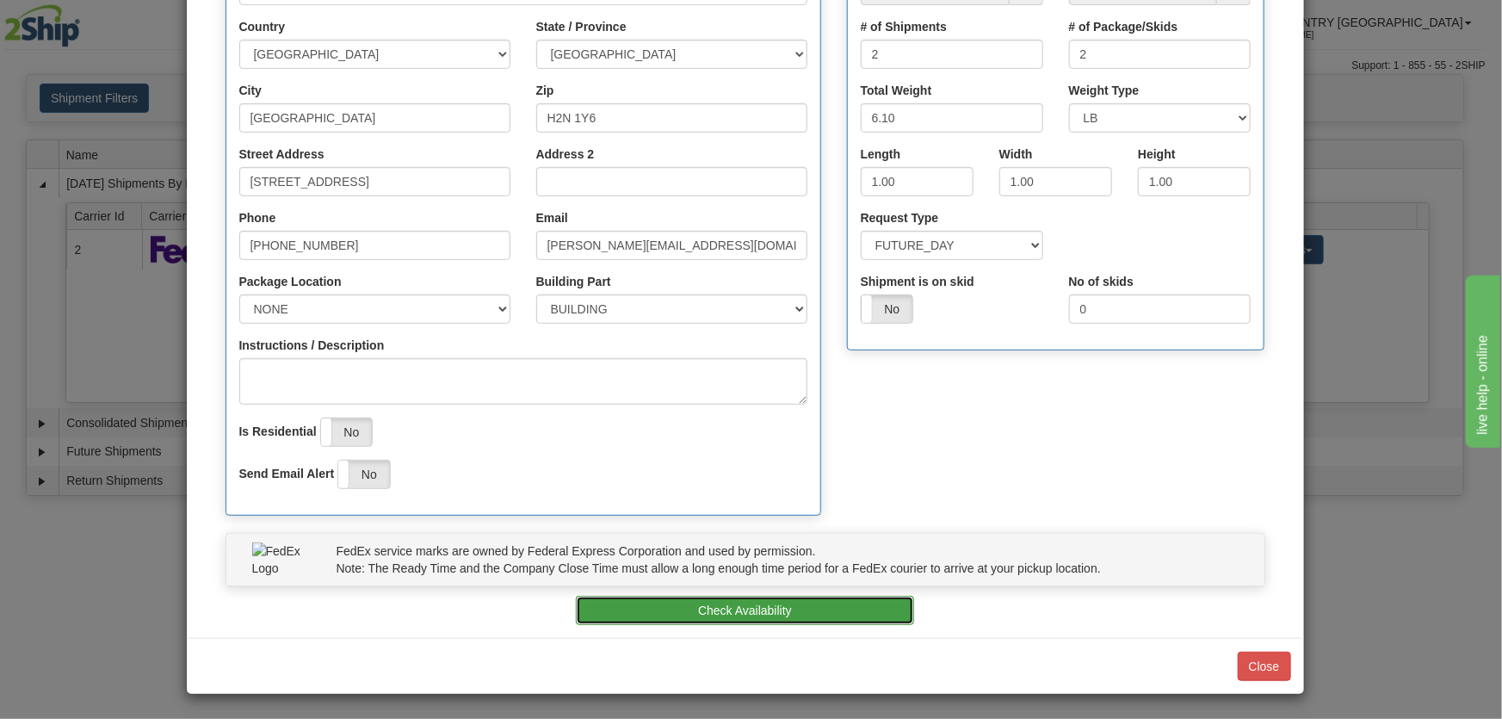
click at [783, 606] on button "Check Availability" at bounding box center [745, 610] width 338 height 29
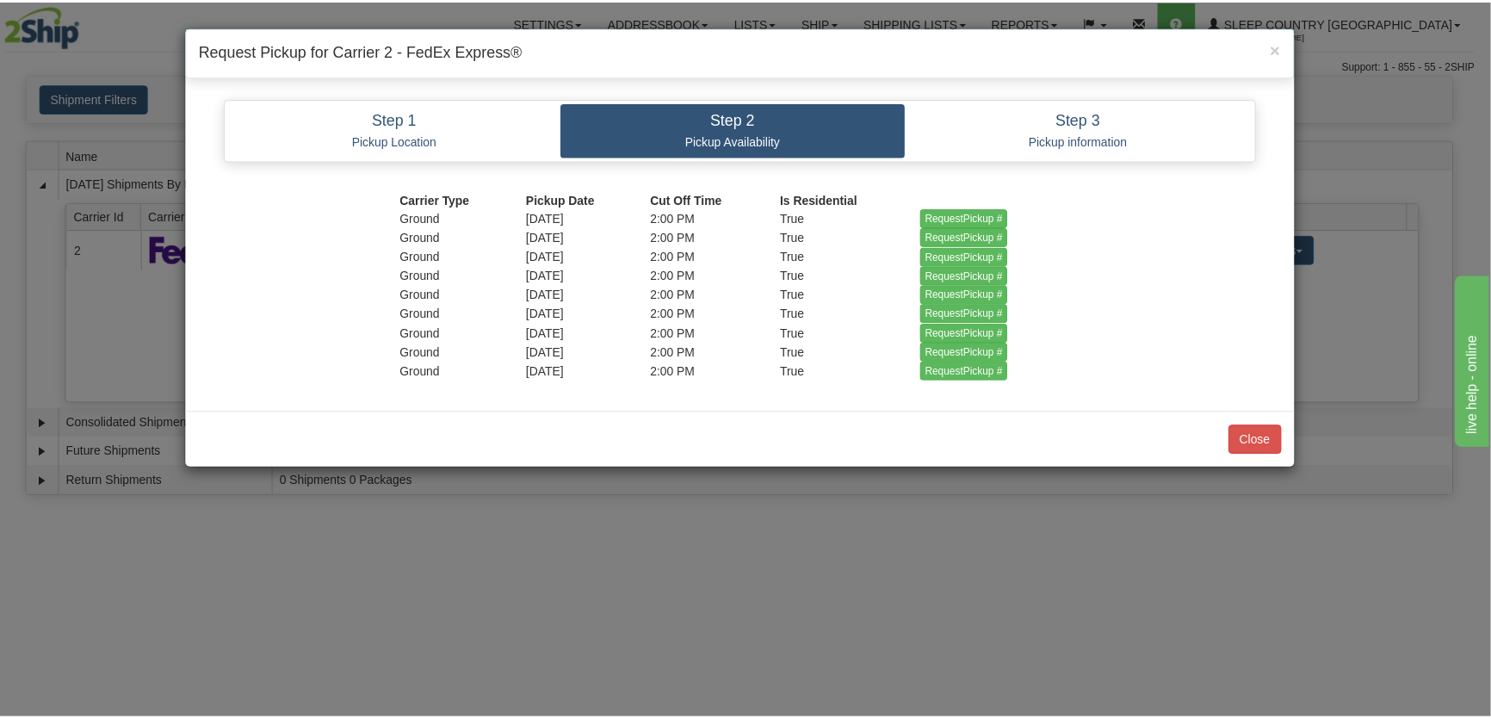
scroll to position [0, 0]
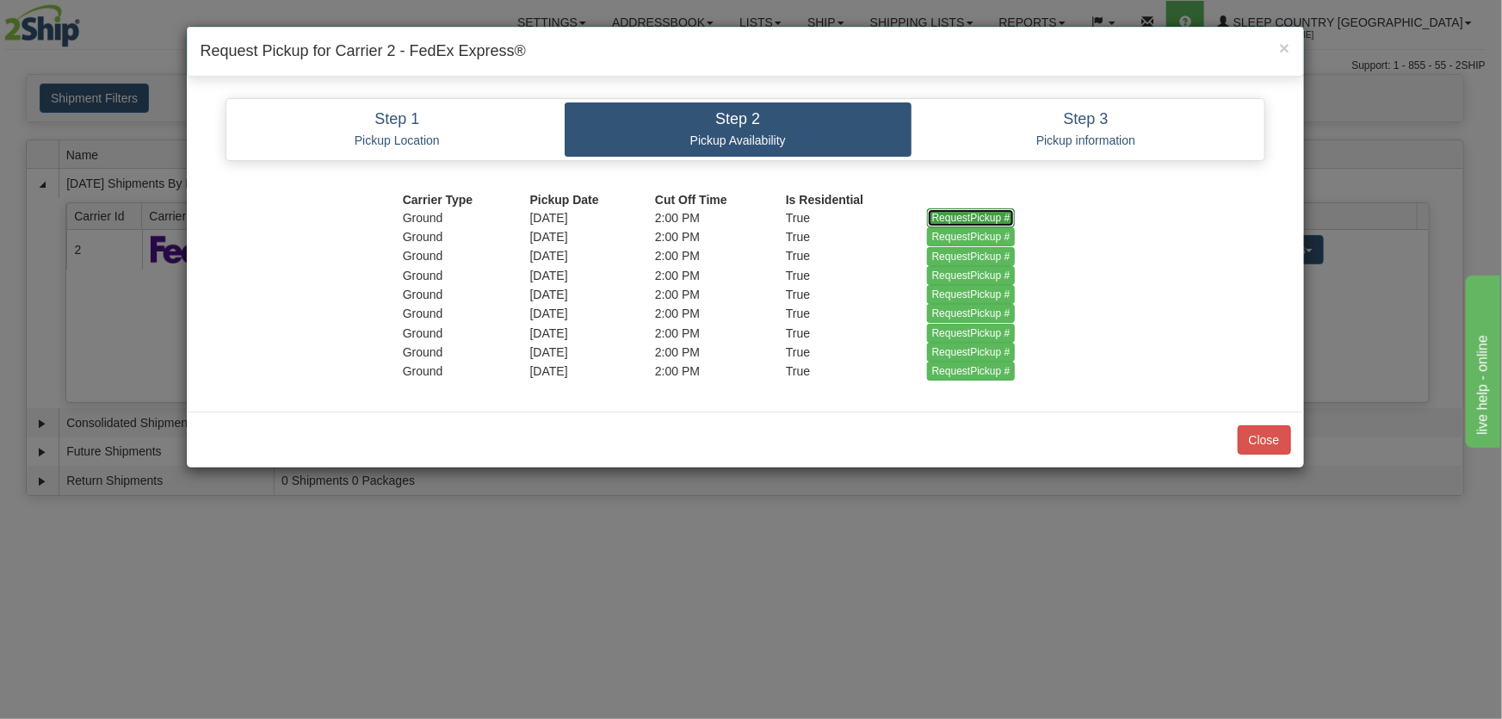
click at [984, 214] on input "RequestPickup #" at bounding box center [971, 217] width 89 height 19
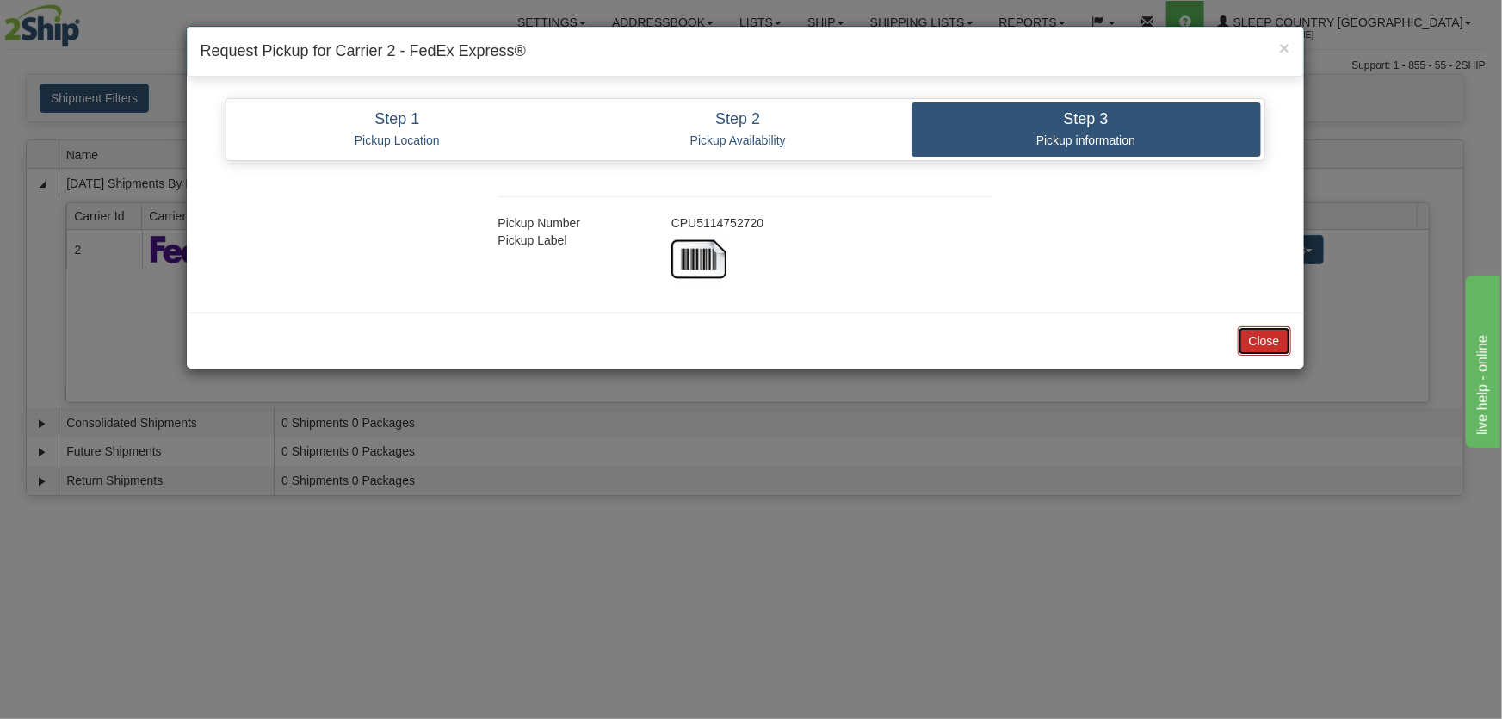
click at [1268, 336] on button "Close" at bounding box center [1264, 340] width 53 height 29
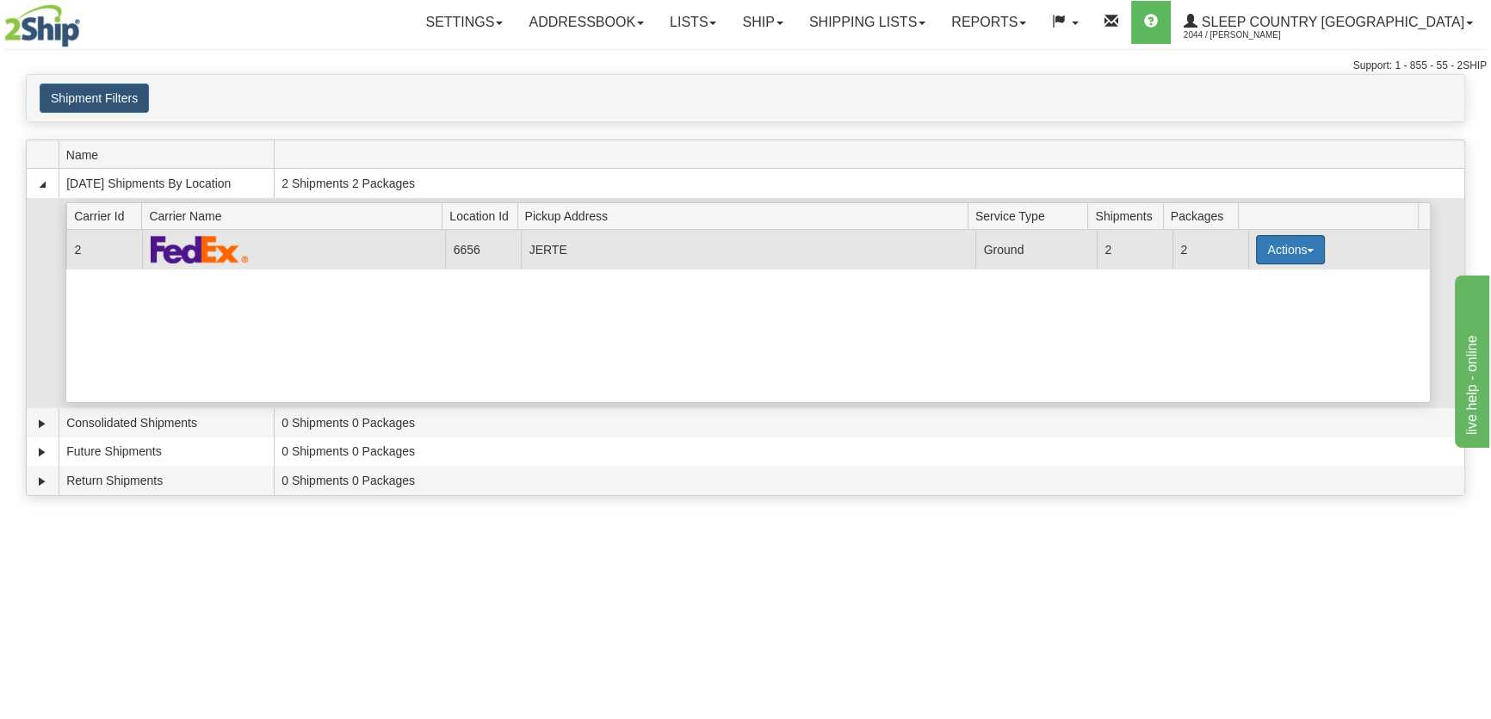
click at [1282, 250] on button "Actions" at bounding box center [1290, 249] width 69 height 29
click at [1230, 299] on span "Close" at bounding box center [1224, 304] width 40 height 12
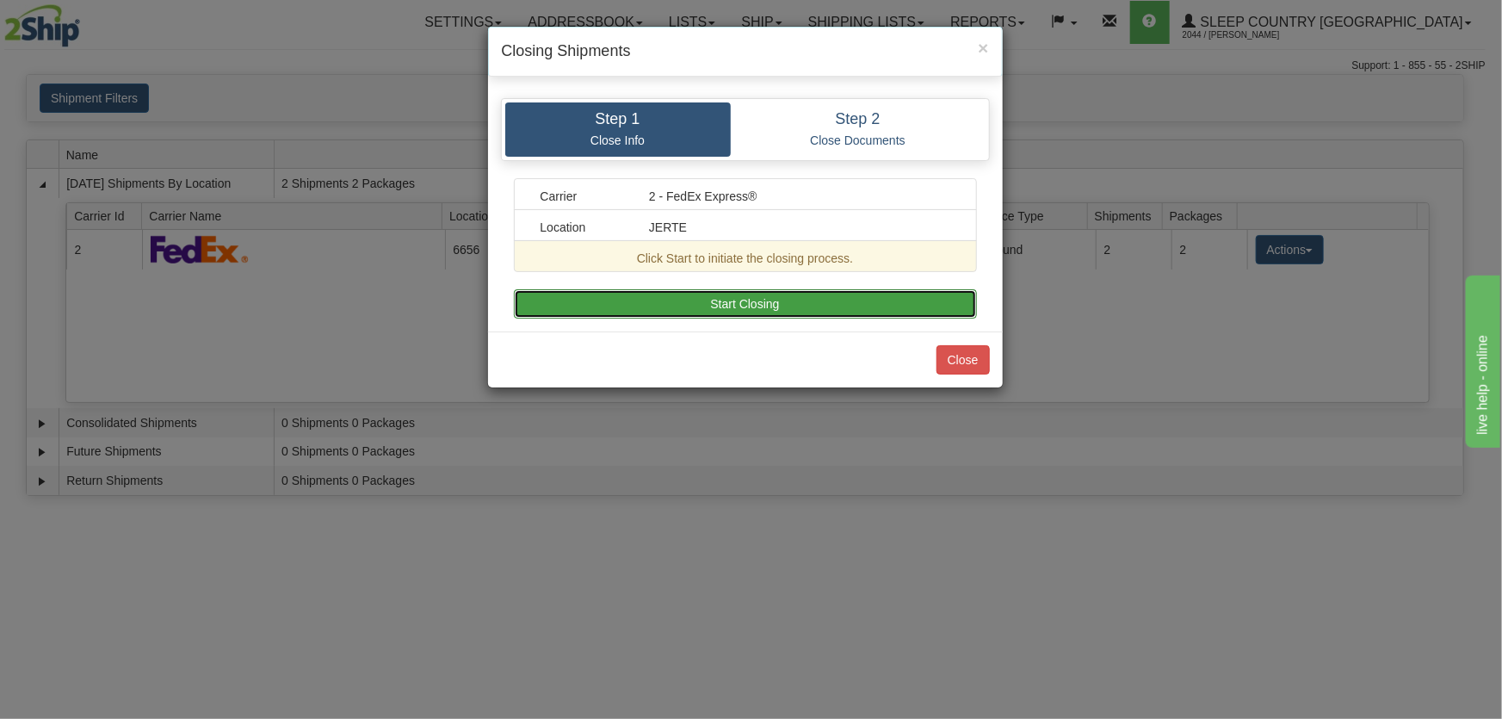
click at [860, 303] on button "Start Closing" at bounding box center [745, 303] width 463 height 29
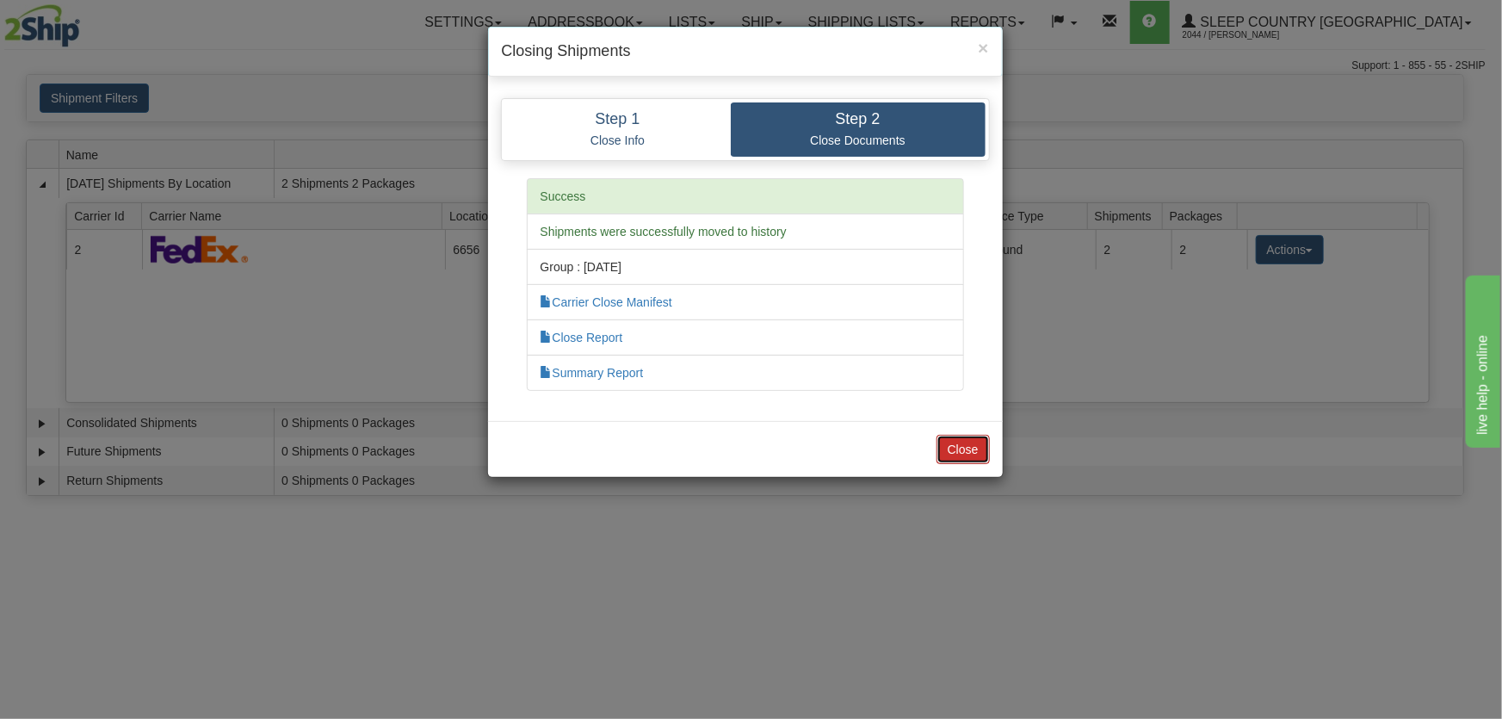
click at [971, 448] on button "Close" at bounding box center [963, 449] width 53 height 29
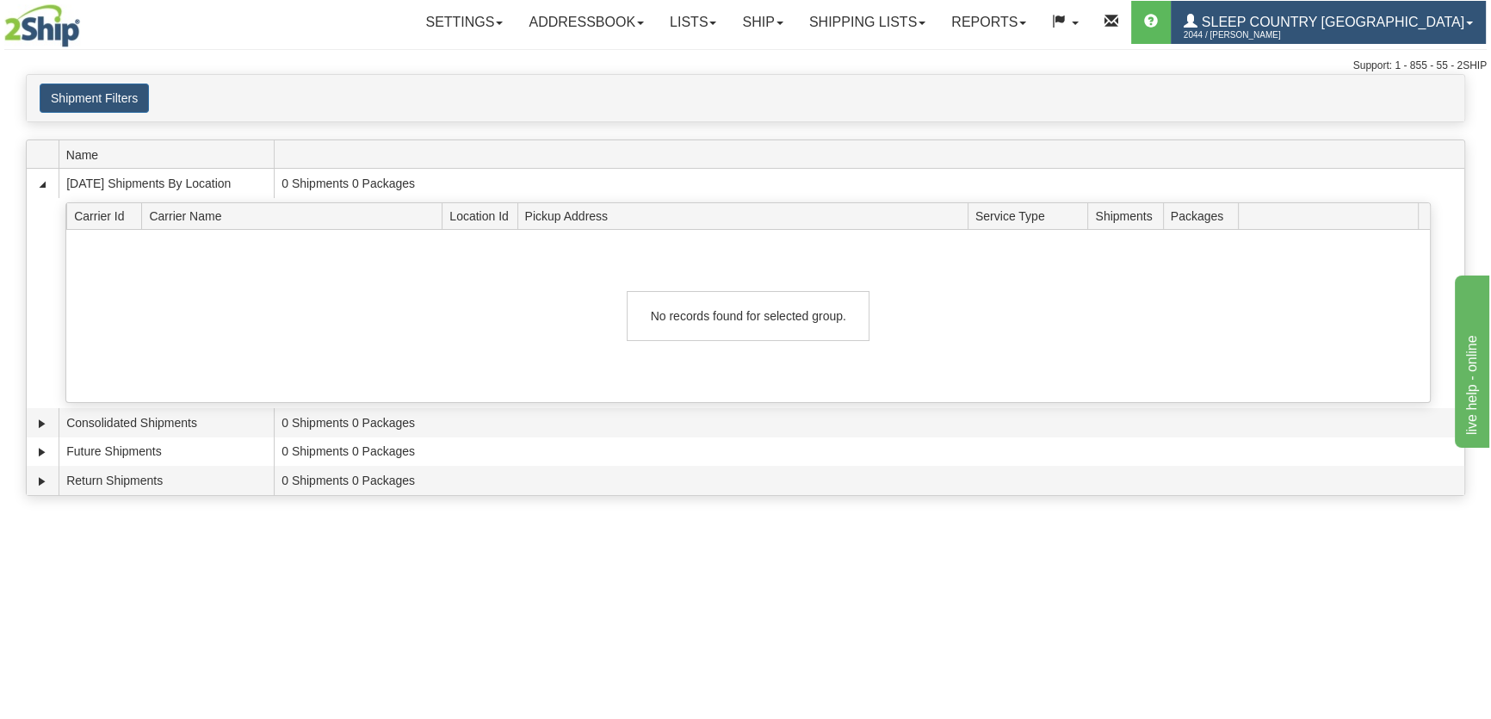
click at [1394, 13] on link "Sleep Country Canada 2044 / Steve Rawas" at bounding box center [1328, 22] width 315 height 43
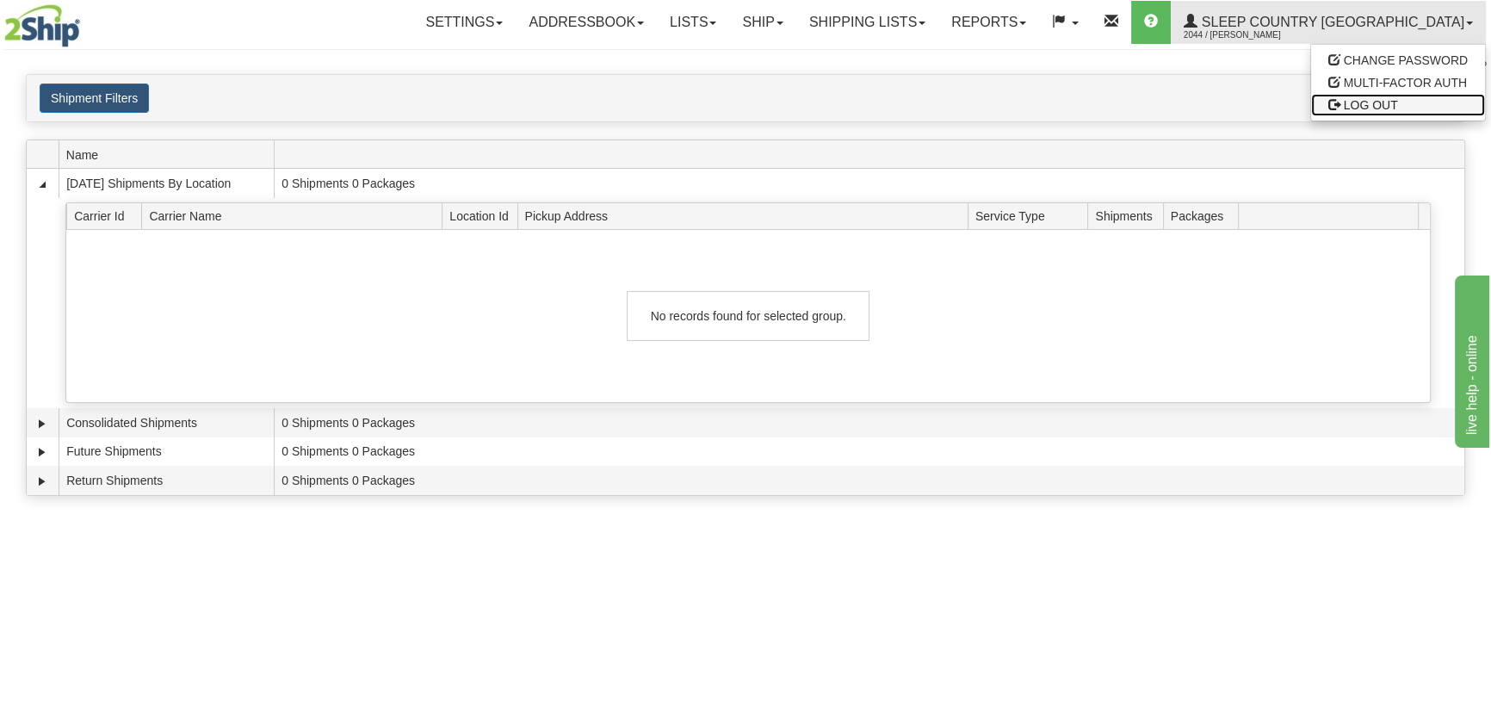
click at [1347, 112] on link "LOG OUT" at bounding box center [1398, 105] width 174 height 22
